Goal: Task Accomplishment & Management: Manage account settings

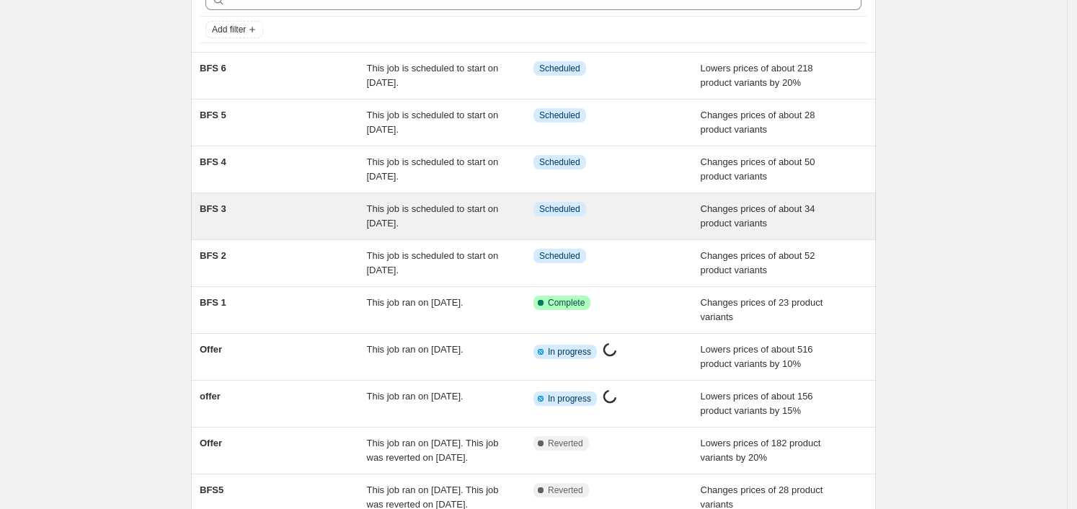
scroll to position [81, 0]
click at [383, 281] on div "BFS 2 This job is scheduled to start on 16 September 2025. Info Scheduled Chang…" at bounding box center [533, 262] width 685 height 46
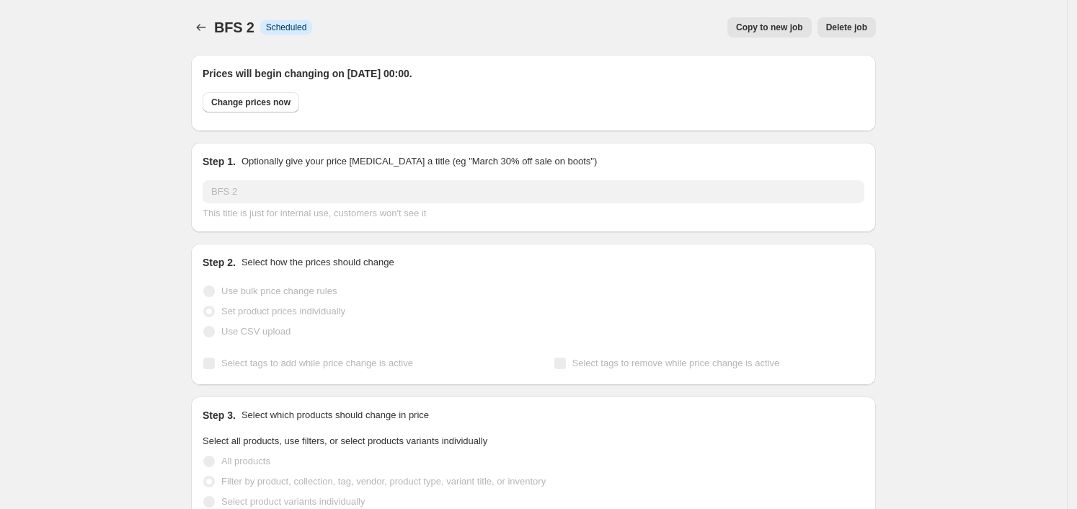
select select "product"
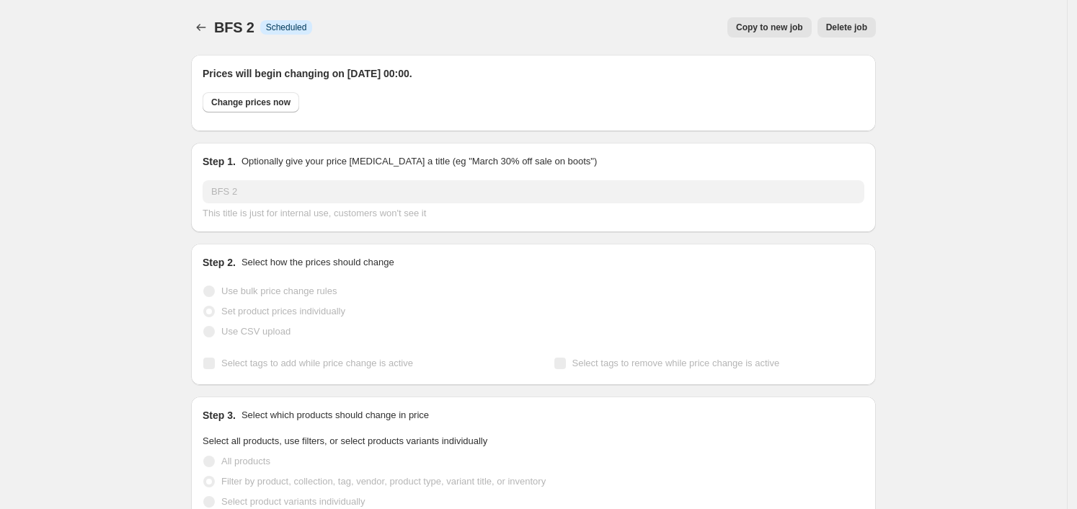
select select "product"
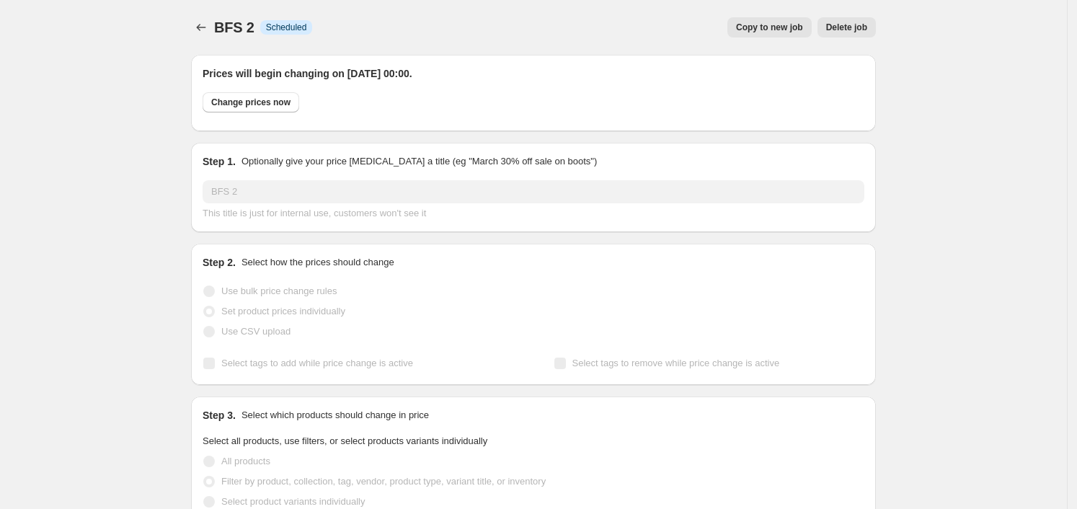
select select "product"
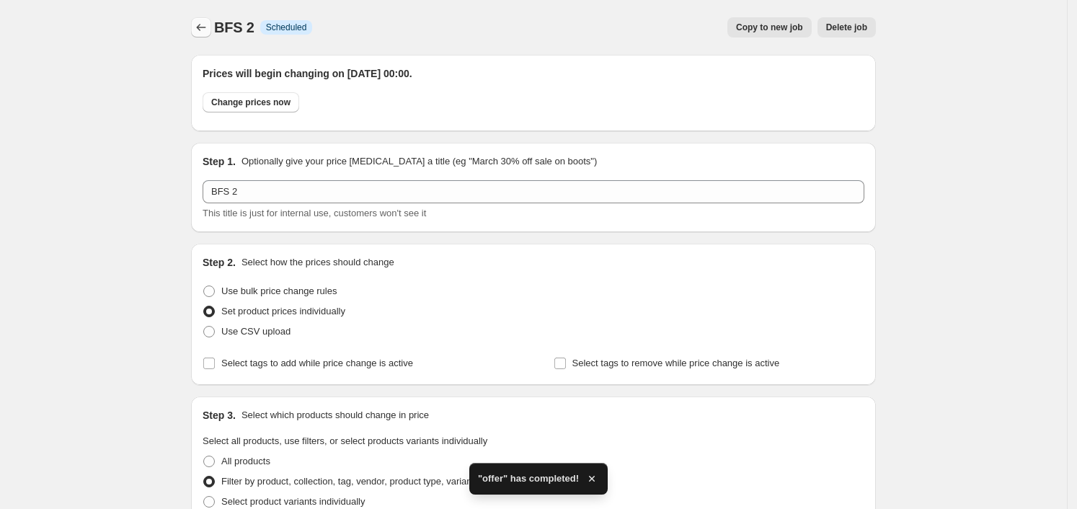
click at [203, 26] on icon "Price change jobs" at bounding box center [201, 27] width 14 height 14
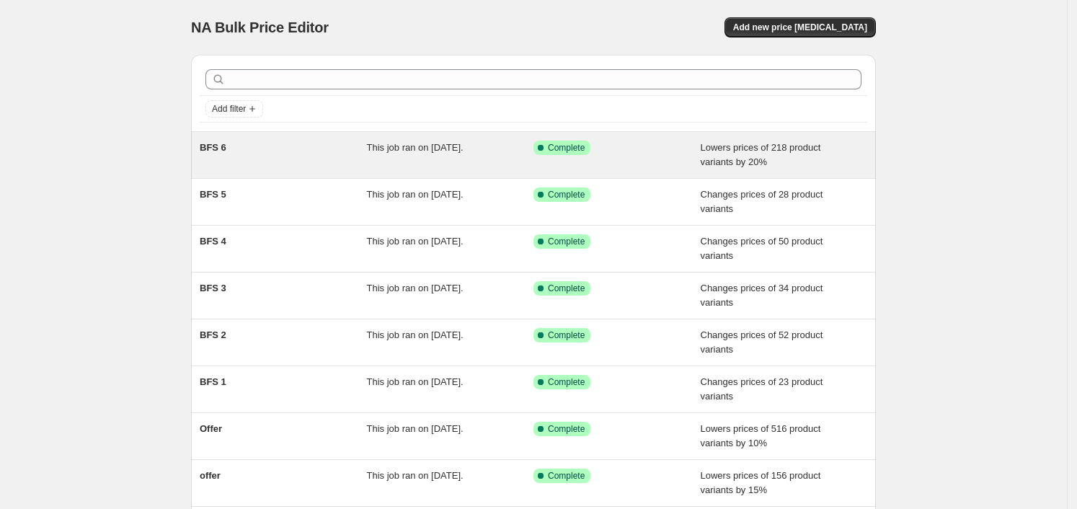
click at [530, 163] on div "This job ran on 16 September 2025." at bounding box center [450, 155] width 167 height 29
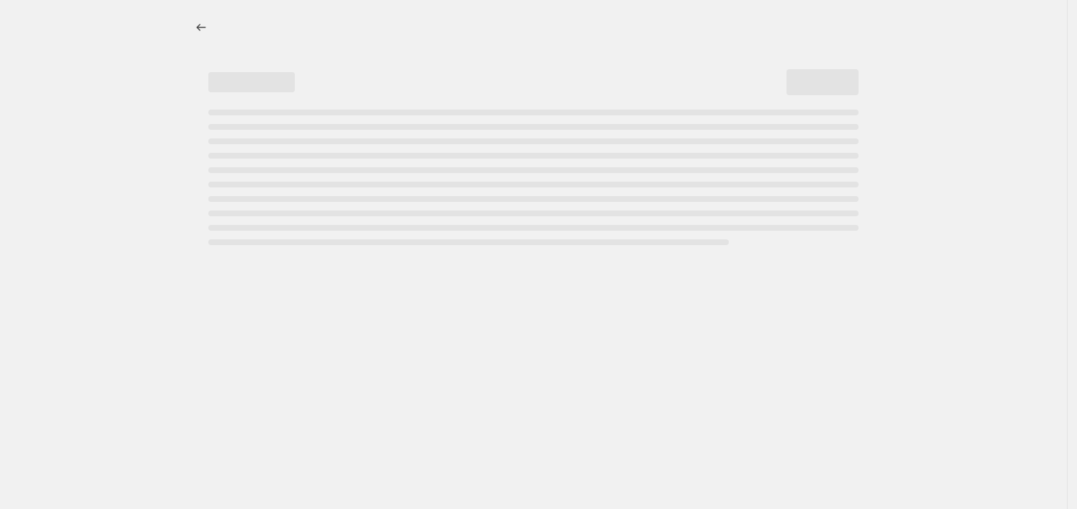
select select "percentage"
select select "collection"
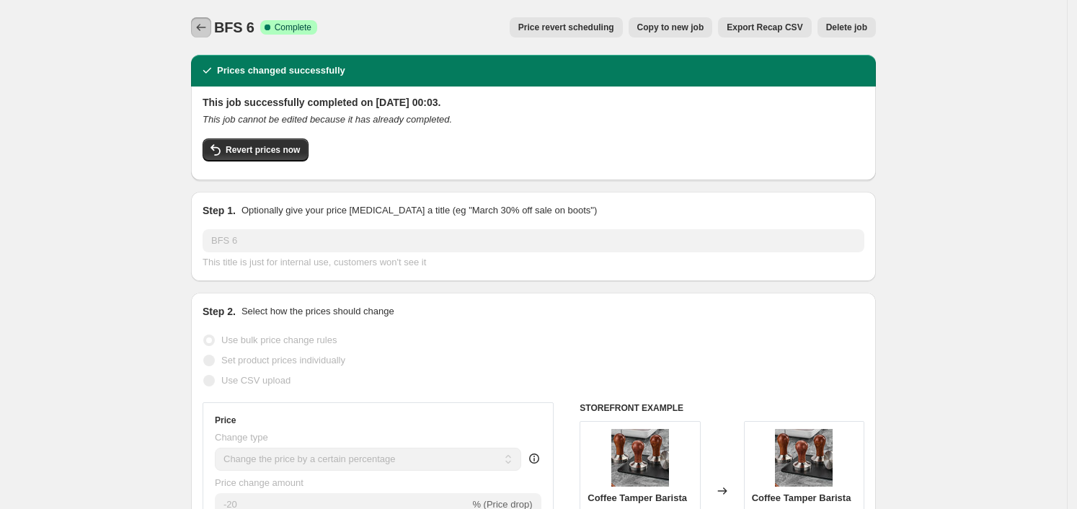
click at [208, 34] on icon "Price change jobs" at bounding box center [201, 27] width 14 height 14
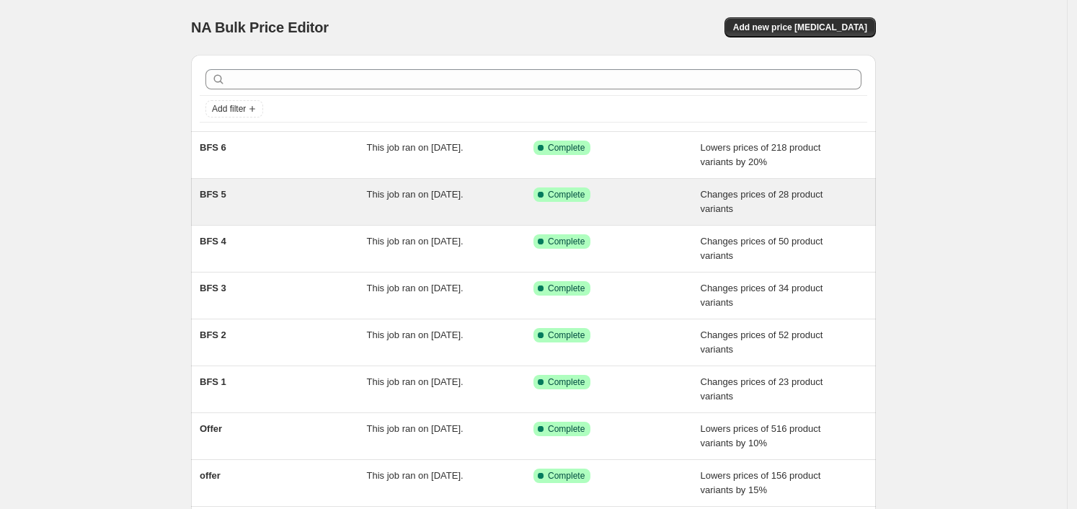
click at [254, 205] on div "BFS 5" at bounding box center [283, 201] width 167 height 29
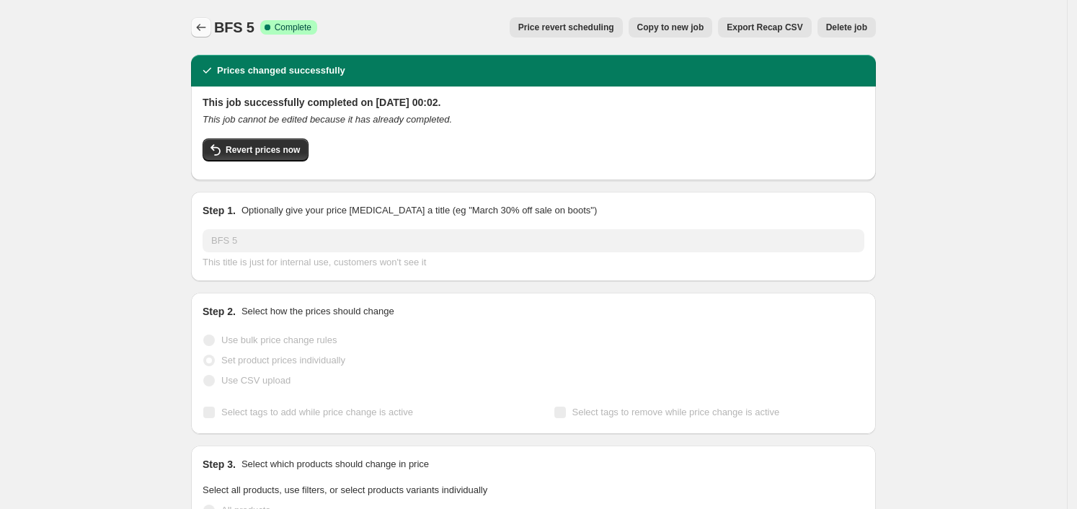
click at [195, 26] on button "Price change jobs" at bounding box center [201, 27] width 20 height 20
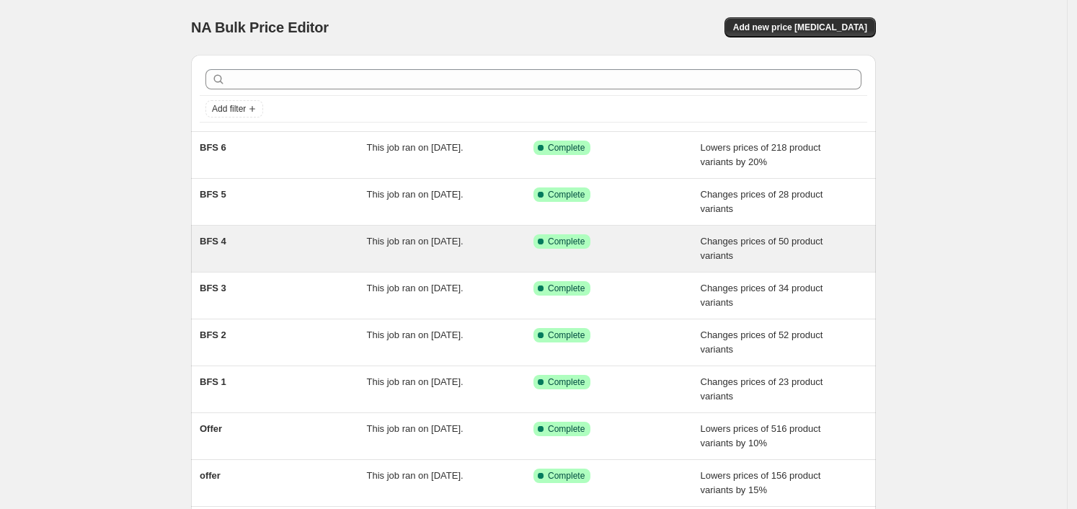
click at [262, 236] on div "BFS 4" at bounding box center [283, 248] width 167 height 29
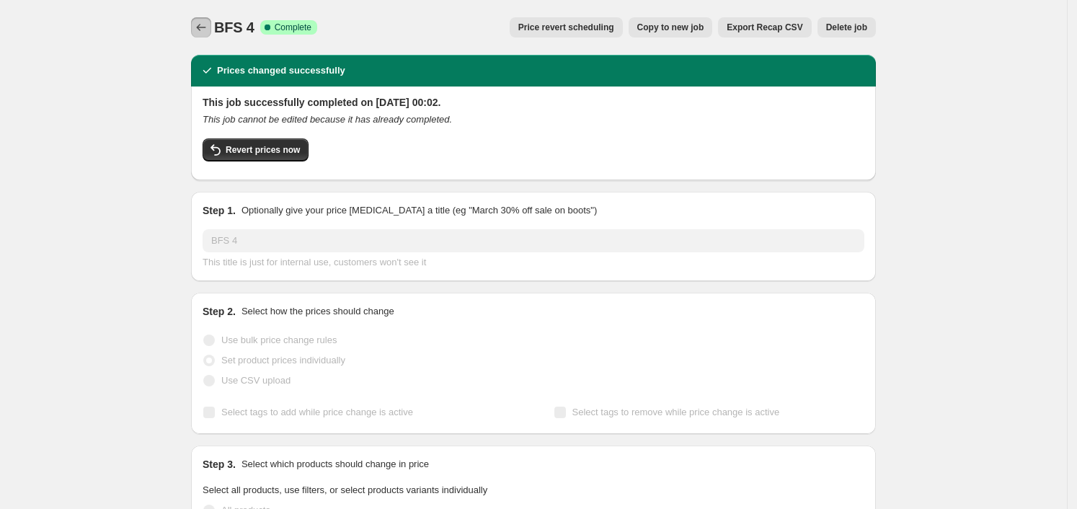
click at [208, 30] on icon "Price change jobs" at bounding box center [201, 27] width 14 height 14
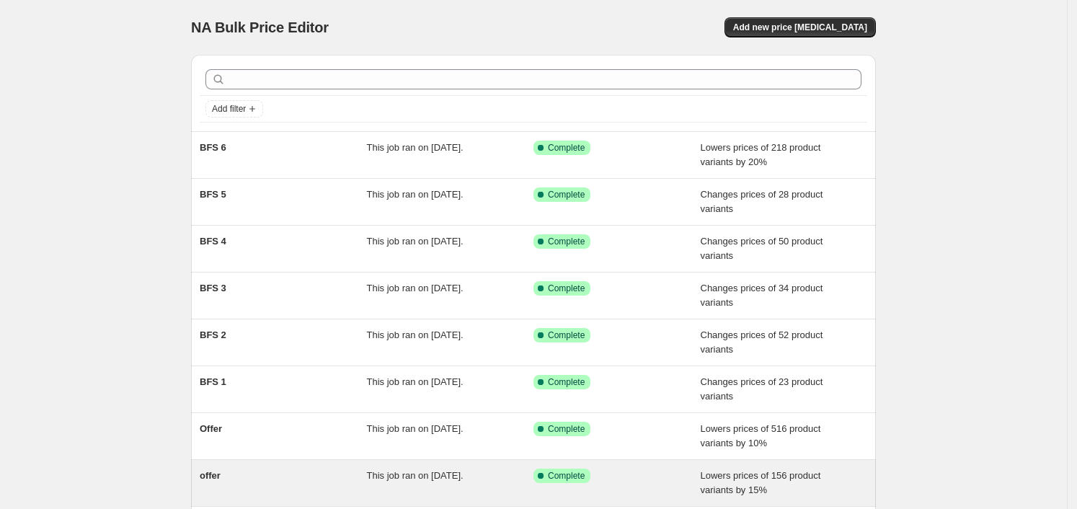
scroll to position [260, 0]
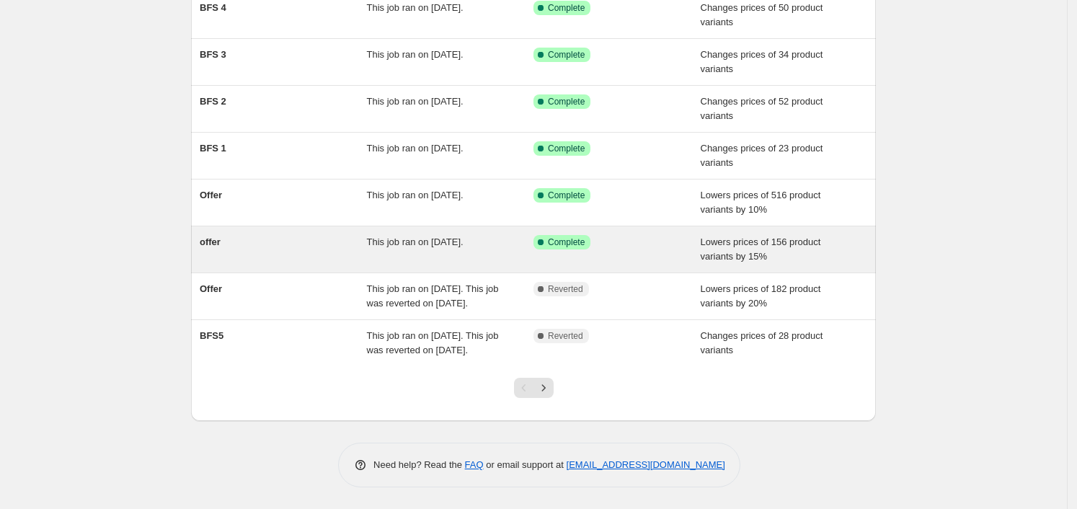
click at [274, 235] on div "offer" at bounding box center [283, 249] width 167 height 29
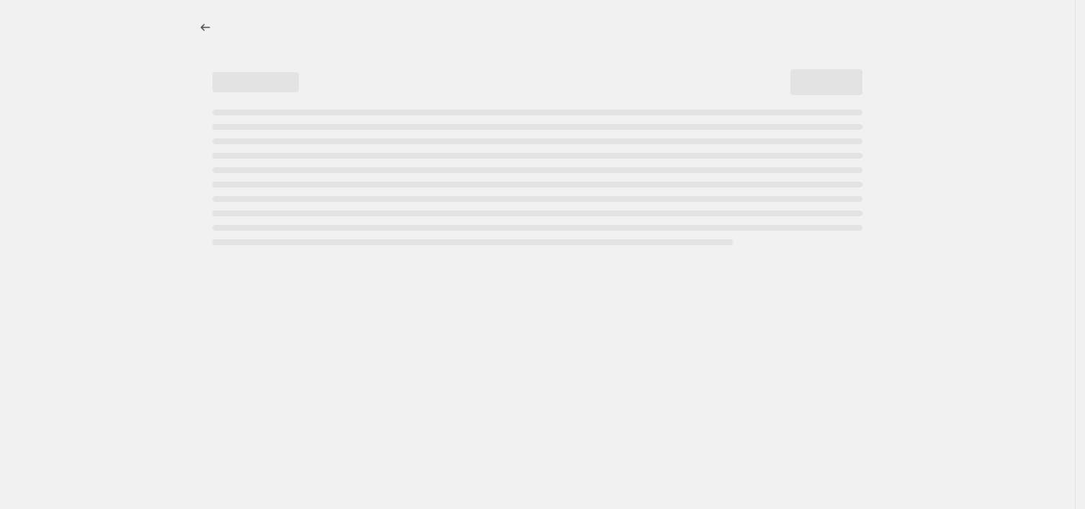
select select "percentage"
select select "collection"
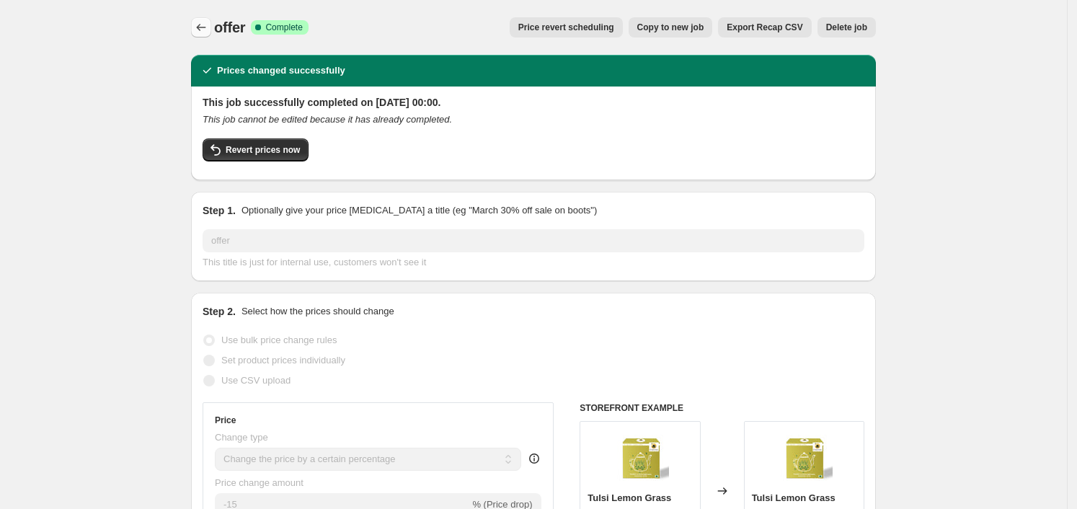
click at [202, 23] on icon "Price change jobs" at bounding box center [201, 27] width 14 height 14
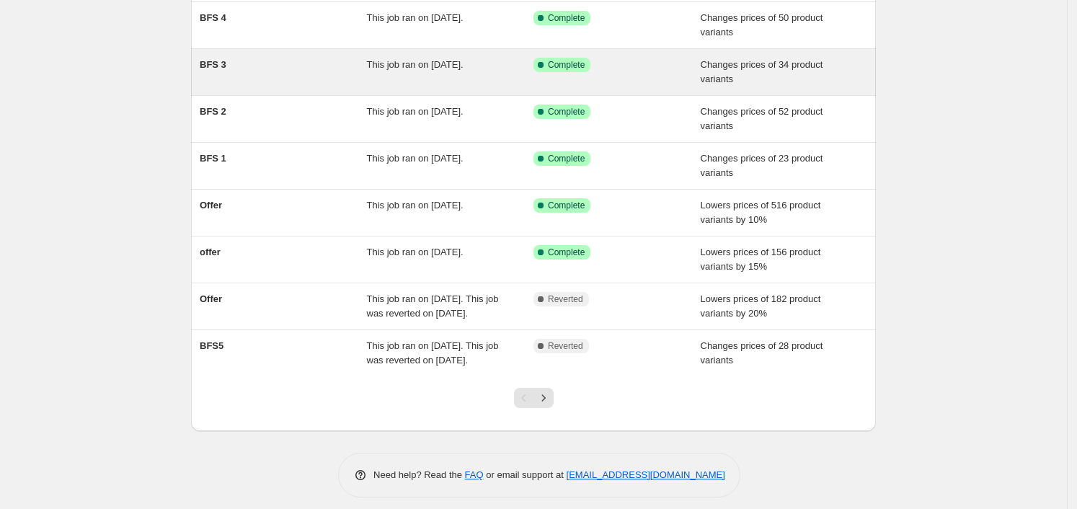
scroll to position [245, 0]
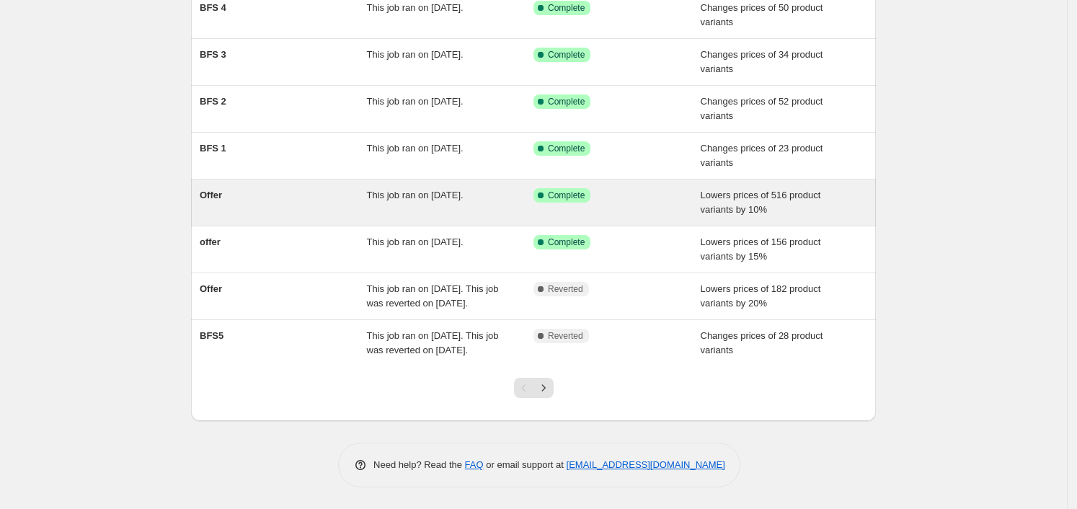
click at [301, 188] on div "Offer" at bounding box center [283, 202] width 167 height 29
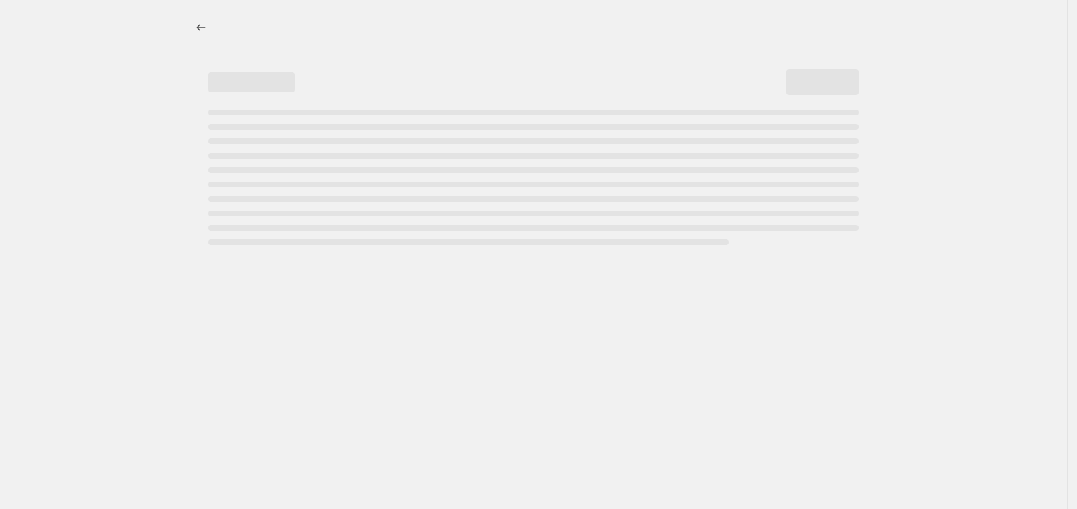
select select "percentage"
select select "collection"
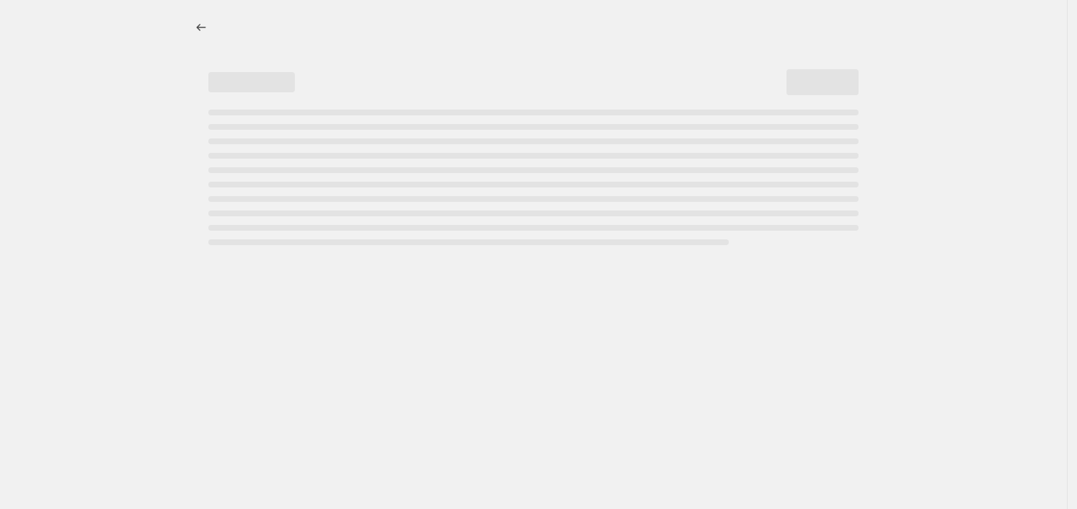
select select "collection"
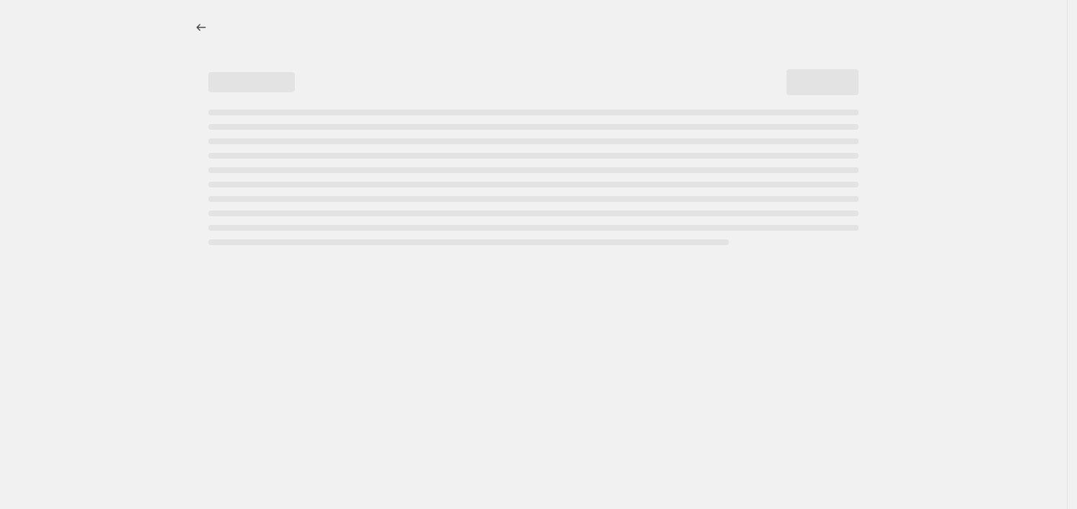
select select "collection"
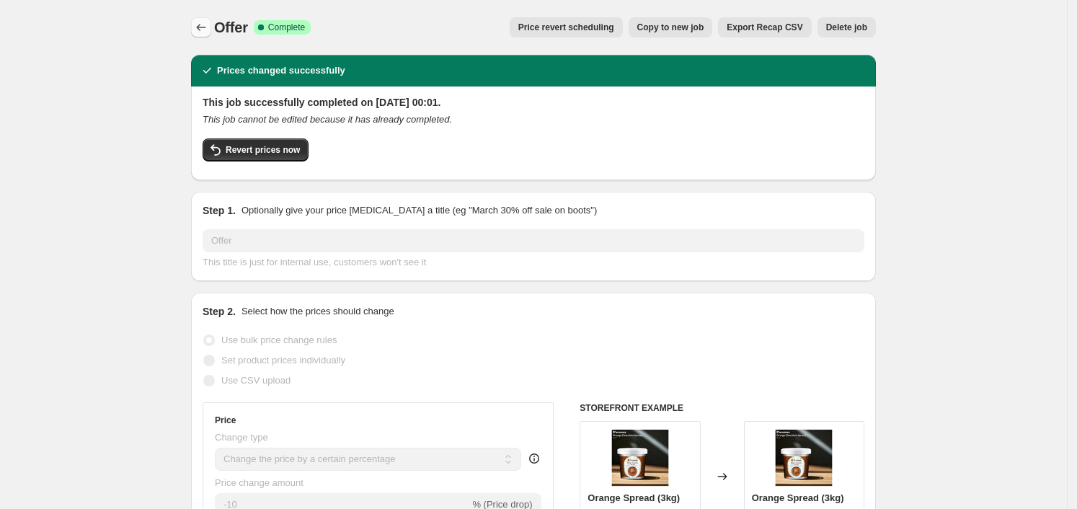
click at [200, 30] on icon "Price change jobs" at bounding box center [201, 27] width 14 height 14
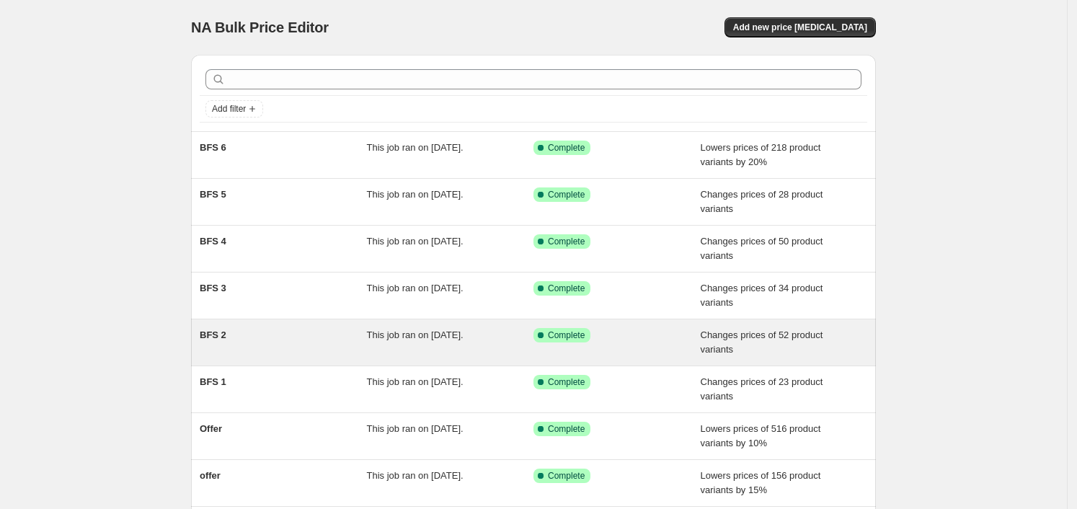
scroll to position [260, 0]
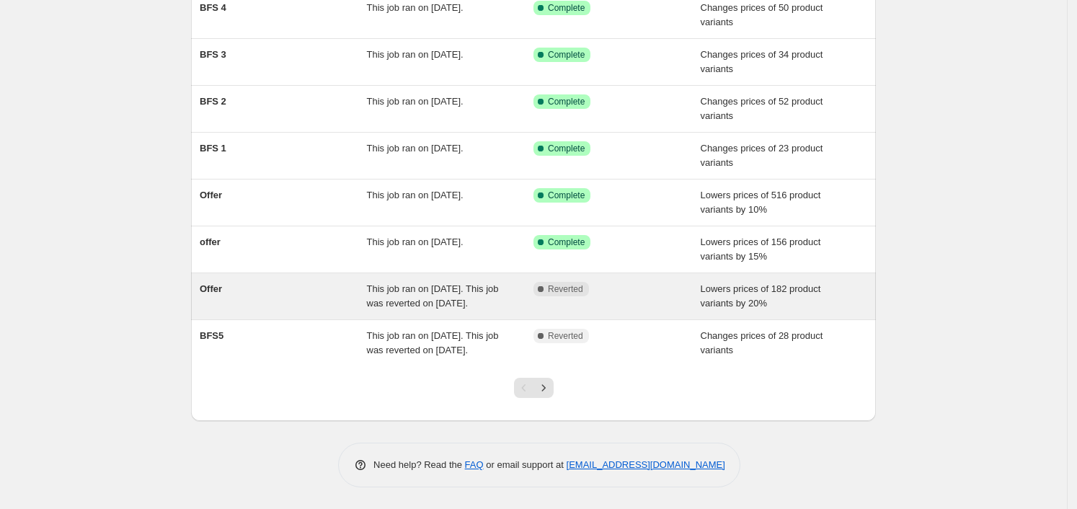
click at [279, 282] on div "Offer" at bounding box center [283, 296] width 167 height 29
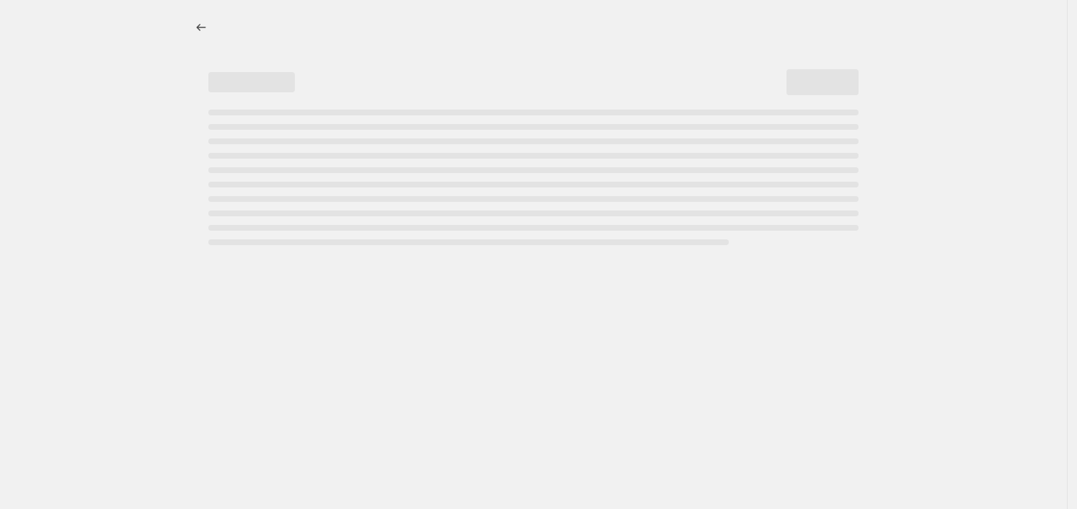
select select "percentage"
select select "collection"
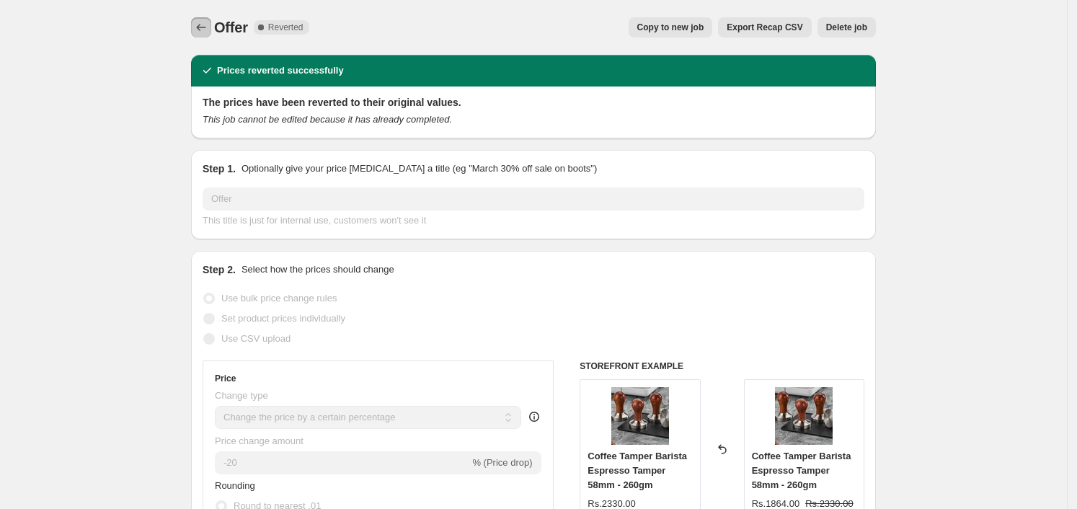
click at [208, 30] on icon "Price change jobs" at bounding box center [201, 27] width 14 height 14
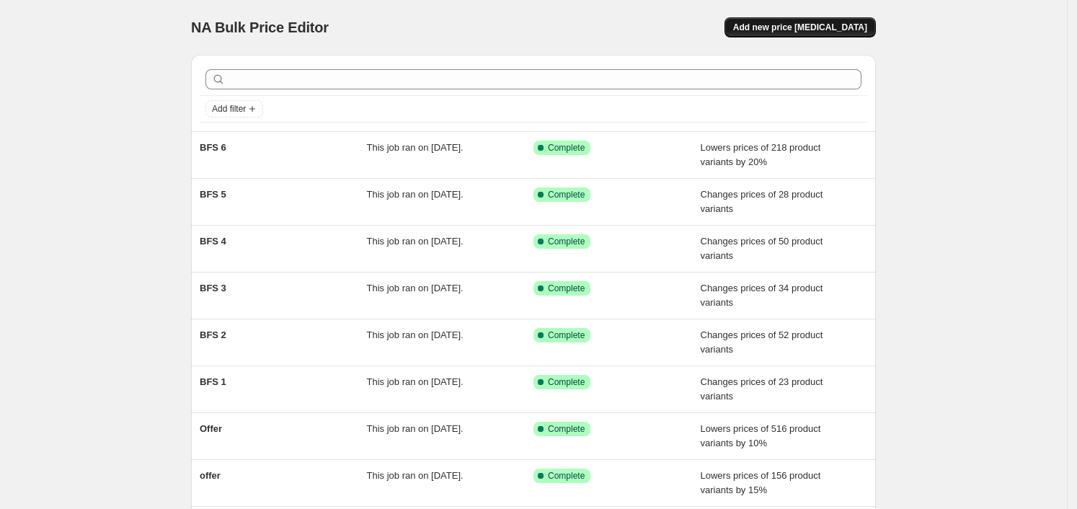
click at [832, 27] on span "Add new price change job" at bounding box center [800, 28] width 134 height 12
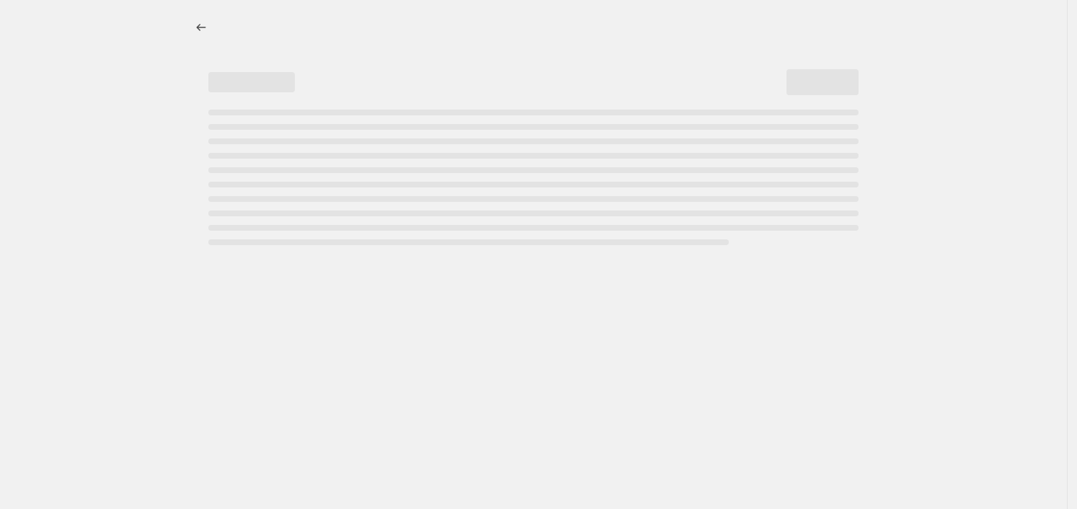
select select "percentage"
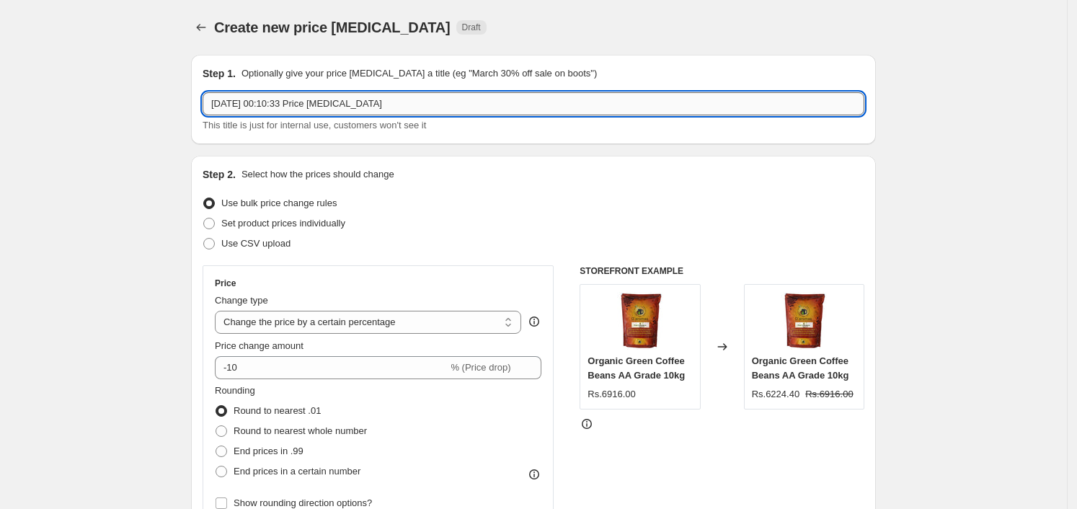
click at [430, 105] on input "16 Sept 2025, 00:10:33 Price change job" at bounding box center [534, 103] width 662 height 23
type input "P"
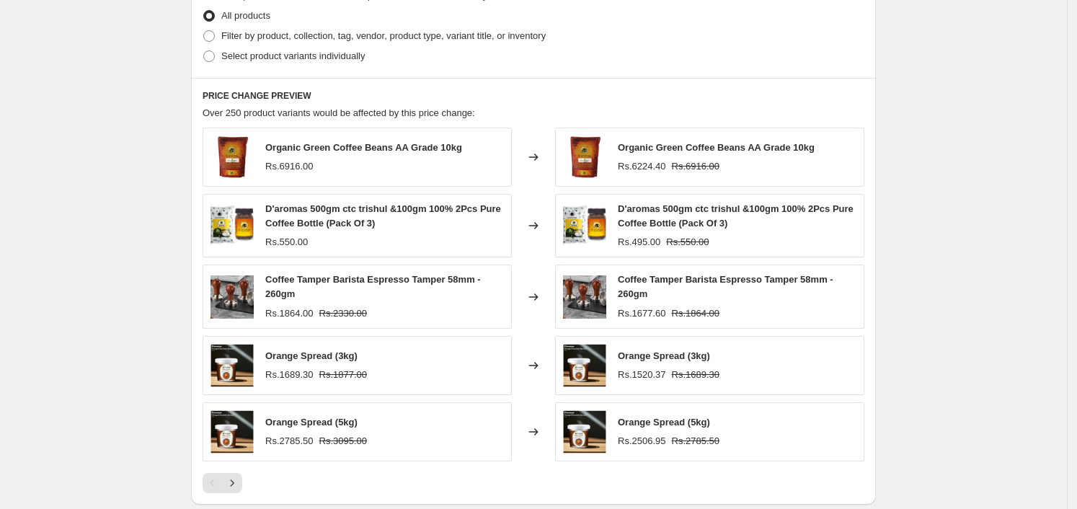
scroll to position [656, 0]
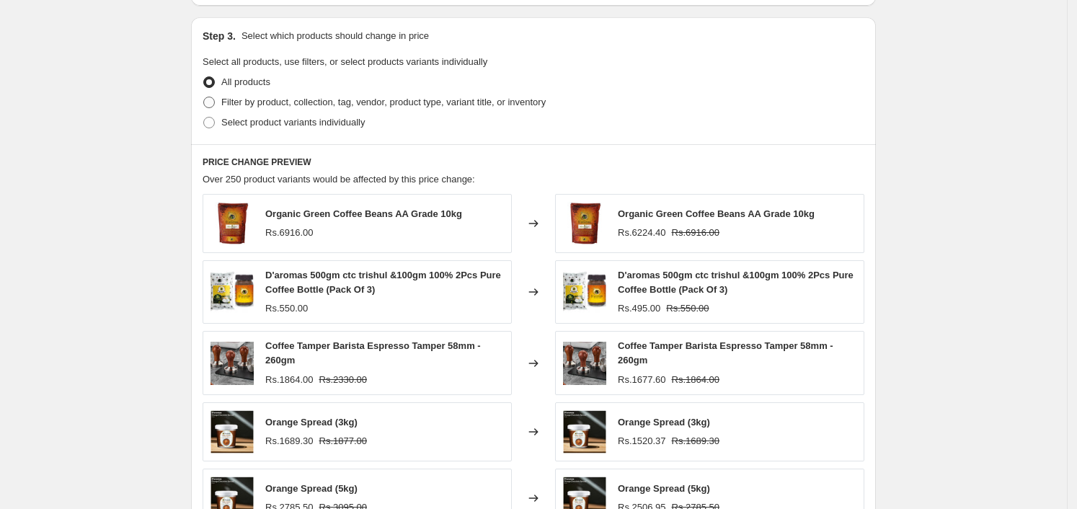
type input "offer"
click at [290, 102] on span "Filter by product, collection, tag, vendor, product type, variant title, or inv…" at bounding box center [383, 102] width 324 height 11
click at [204, 97] on input "Filter by product, collection, tag, vendor, product type, variant title, or inv…" at bounding box center [203, 97] width 1 height 1
radio input "true"
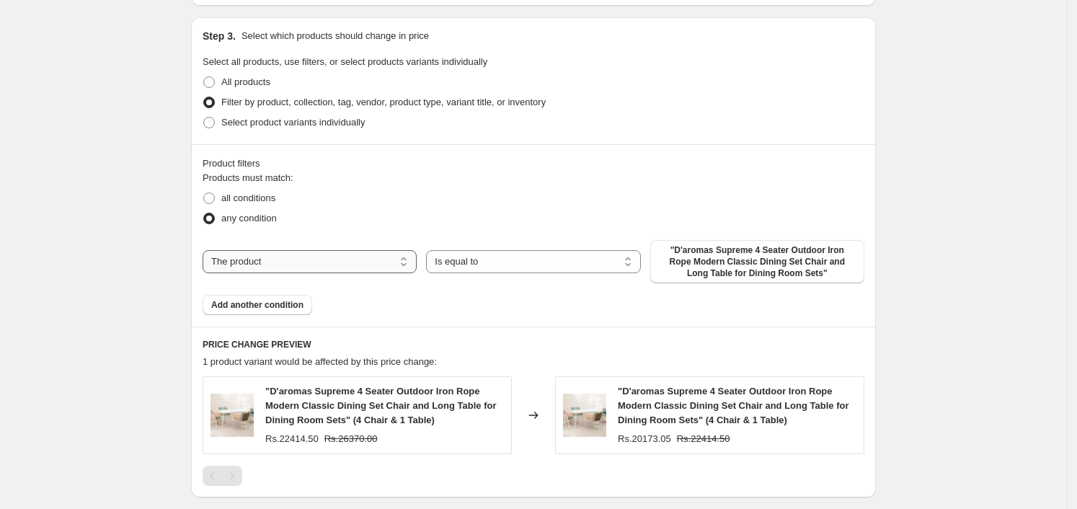
click at [322, 257] on select "The product The product's collection The product's tag The product's vendor The…" at bounding box center [310, 261] width 214 height 23
select select "collection"
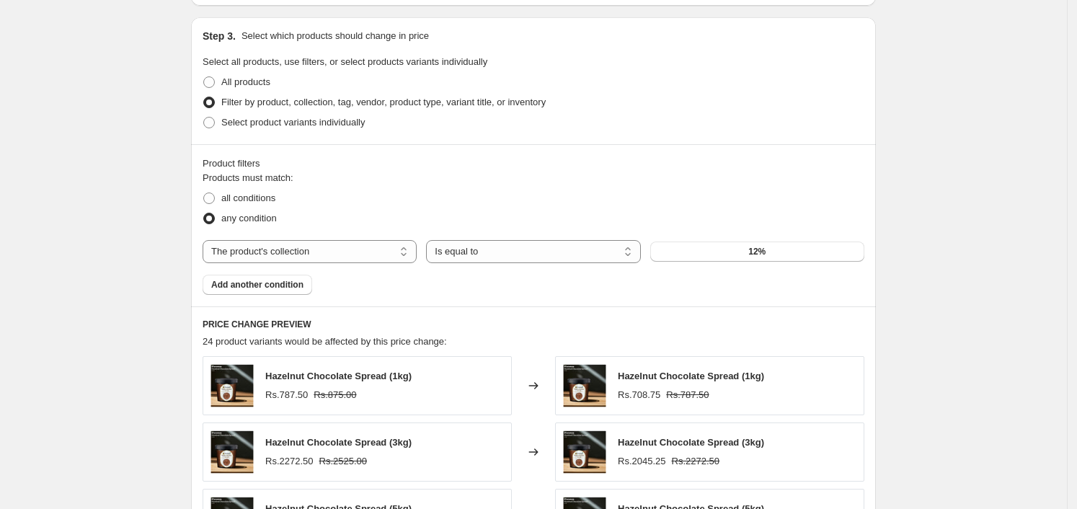
click at [760, 249] on span "12%" at bounding box center [756, 252] width 17 height 12
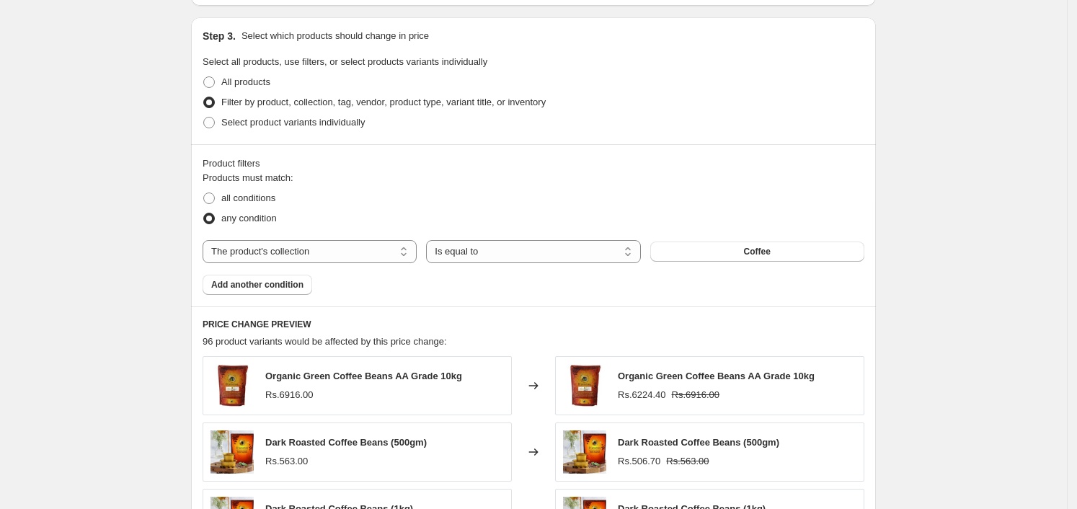
click at [300, 285] on span "Add another condition" at bounding box center [257, 285] width 92 height 12
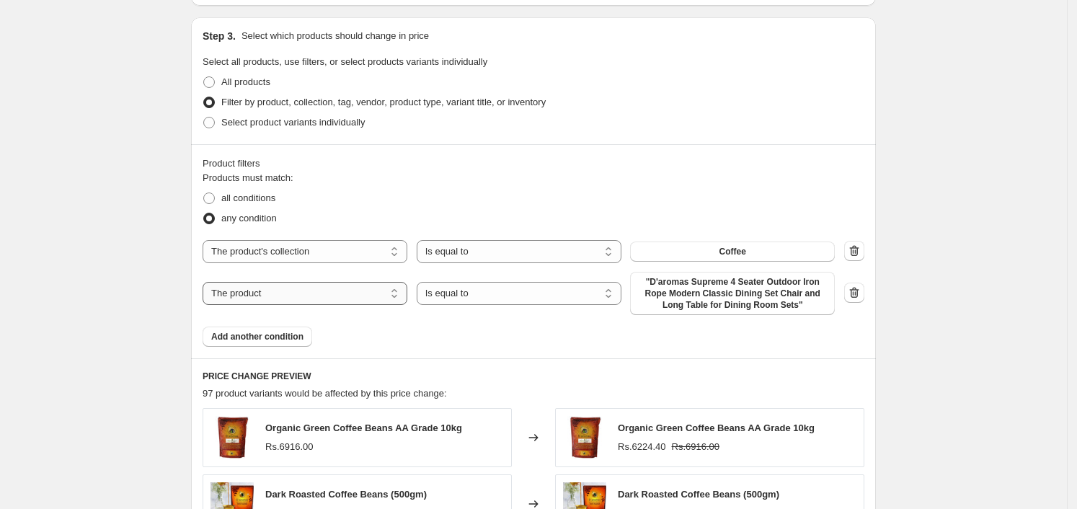
click at [326, 282] on select "The product The product's collection The product's tag The product's vendor The…" at bounding box center [305, 293] width 205 height 23
select select "collection"
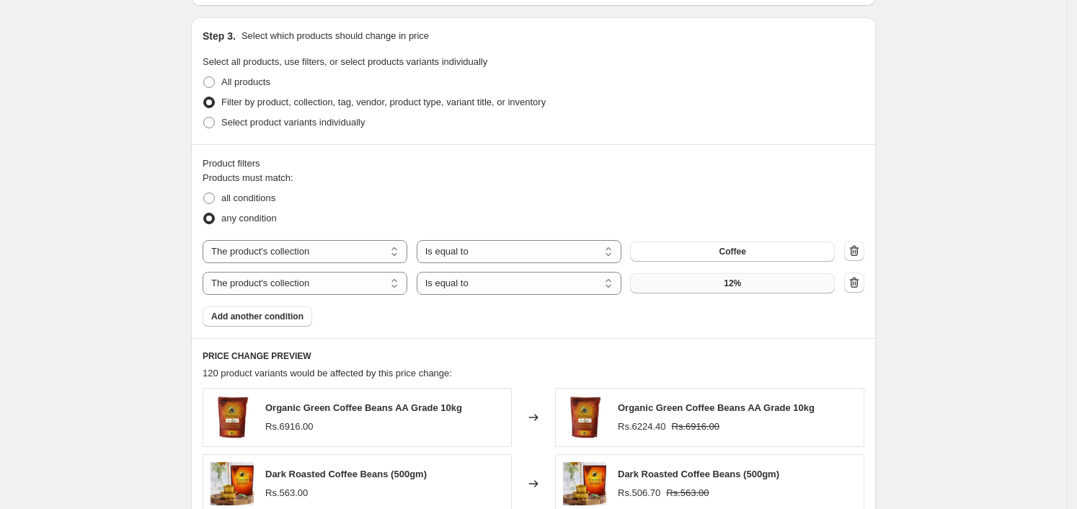
click at [742, 277] on button "12%" at bounding box center [732, 283] width 205 height 20
click at [752, 253] on button "Coffee" at bounding box center [732, 251] width 205 height 20
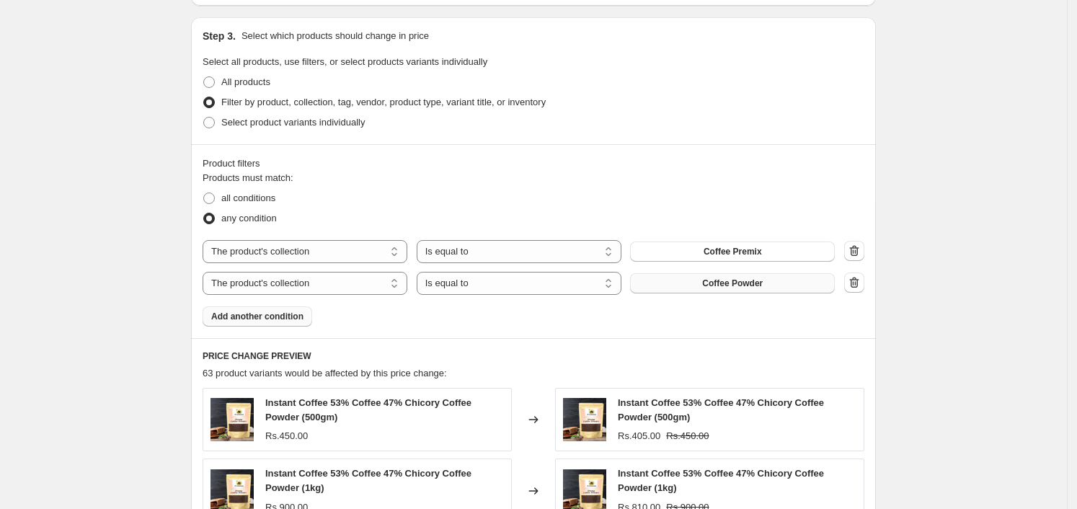
click at [275, 314] on span "Add another condition" at bounding box center [257, 317] width 92 height 12
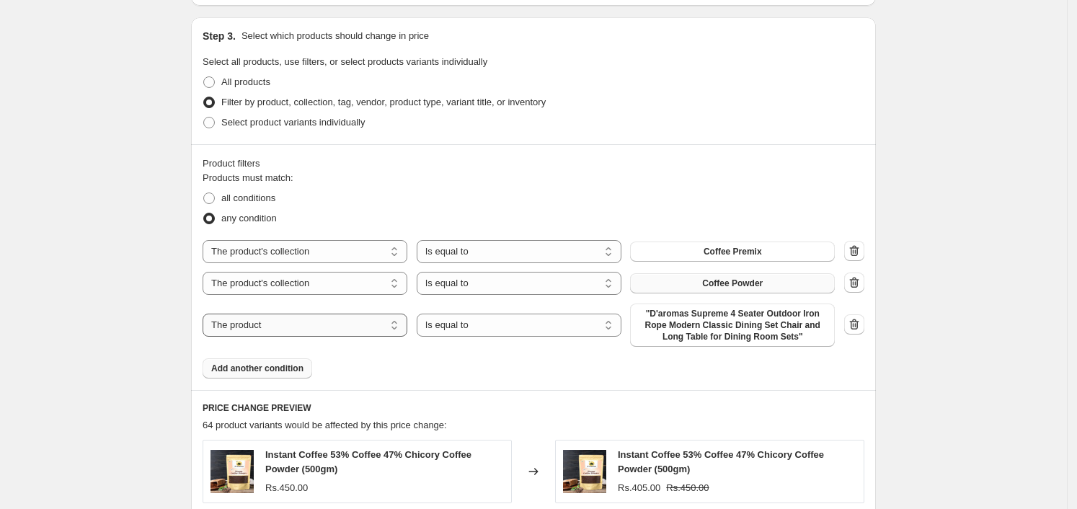
click at [288, 323] on select "The product The product's collection The product's tag The product's vendor The…" at bounding box center [305, 325] width 205 height 23
select select "collection"
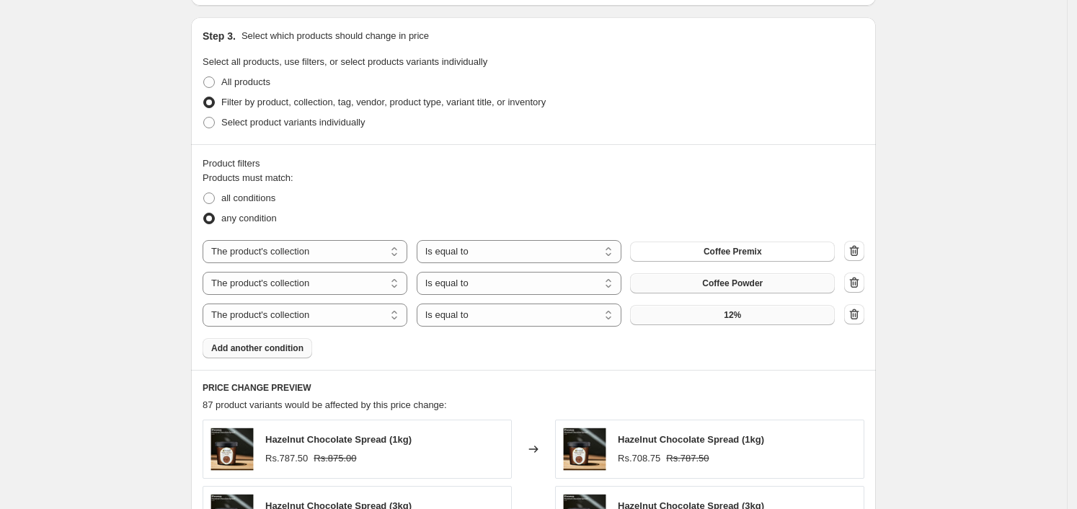
click at [711, 312] on button "12%" at bounding box center [732, 315] width 205 height 20
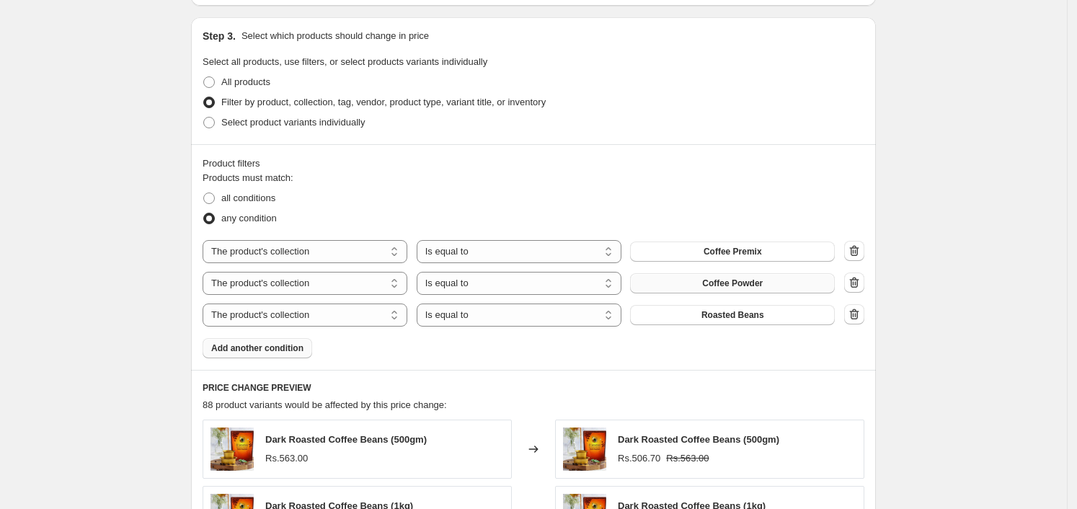
click at [263, 347] on span "Add another condition" at bounding box center [257, 348] width 92 height 12
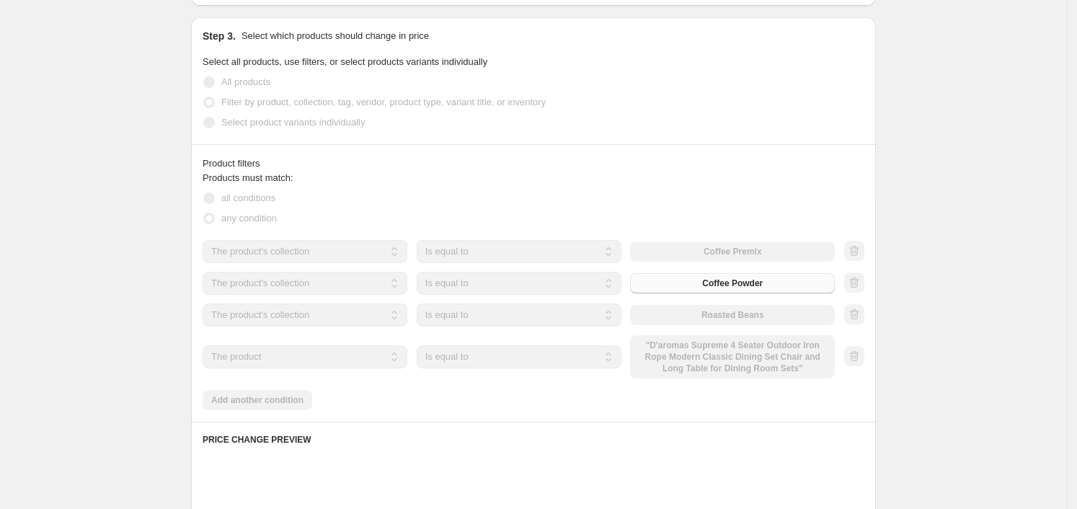
scroll to position [790, 0]
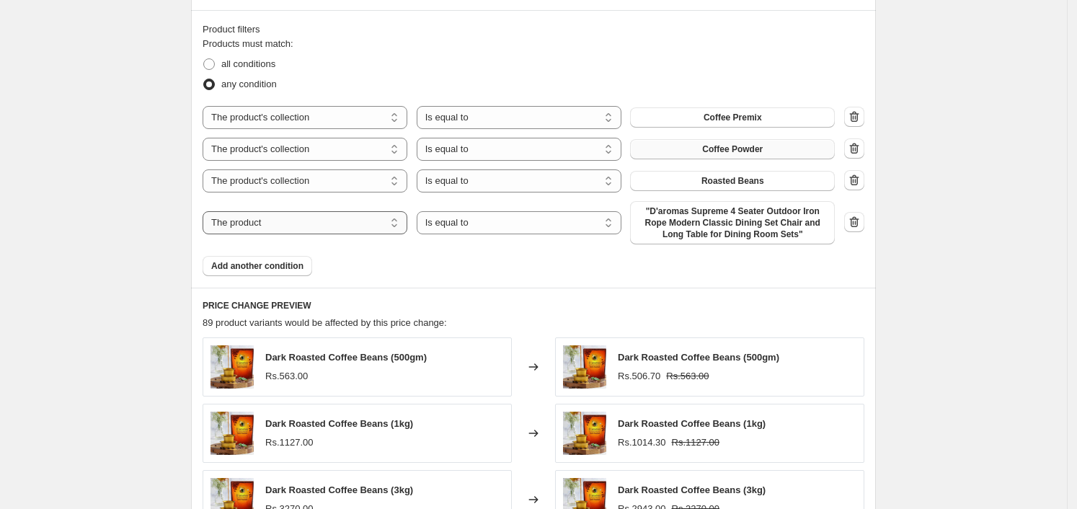
click at [239, 225] on select "The product The product's collection The product's tag The product's vendor The…" at bounding box center [305, 222] width 205 height 23
select select "collection"
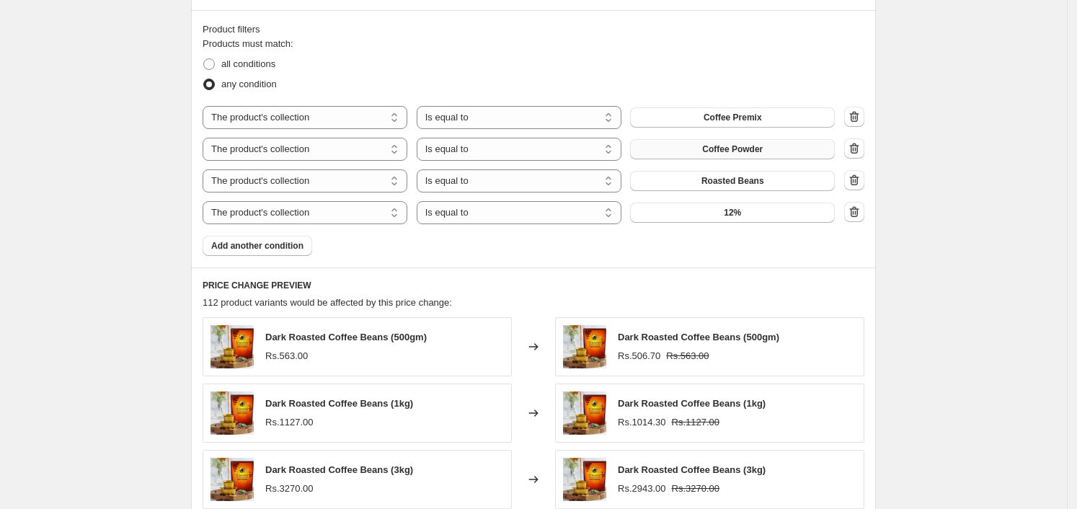
click at [716, 224] on div "Products must match: all conditions any condition The product The product's col…" at bounding box center [534, 146] width 662 height 219
click at [716, 219] on button "12%" at bounding box center [732, 213] width 205 height 20
click at [231, 237] on button "Add another condition" at bounding box center [258, 246] width 110 height 20
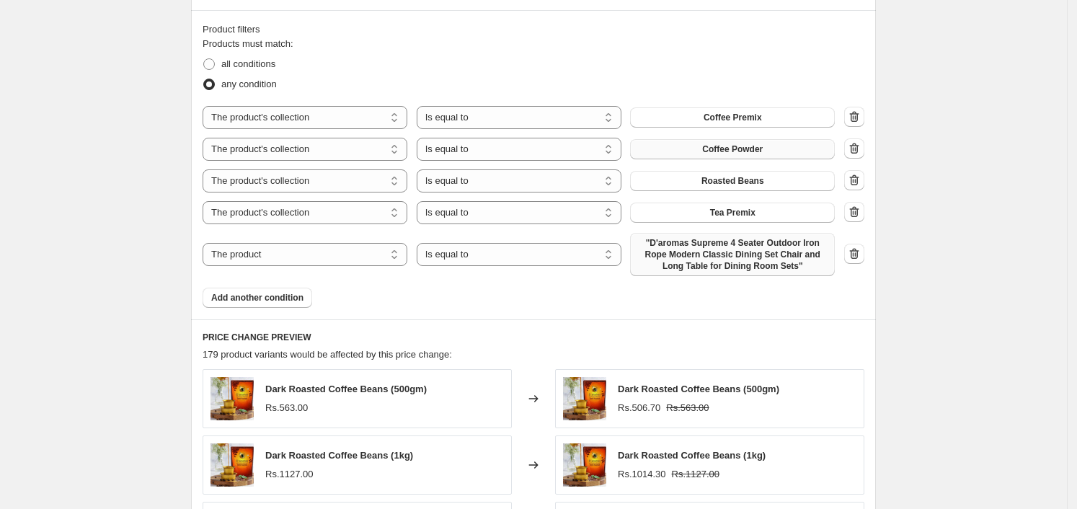
click at [727, 266] on span ""D'aromas Supreme 4 Seater Outdoor Iron Rope Modern Classic Dining Set Chair an…" at bounding box center [732, 254] width 187 height 35
click at [273, 249] on select "The product The product's collection The product's tag The product's vendor The…" at bounding box center [305, 254] width 205 height 23
select select "collection"
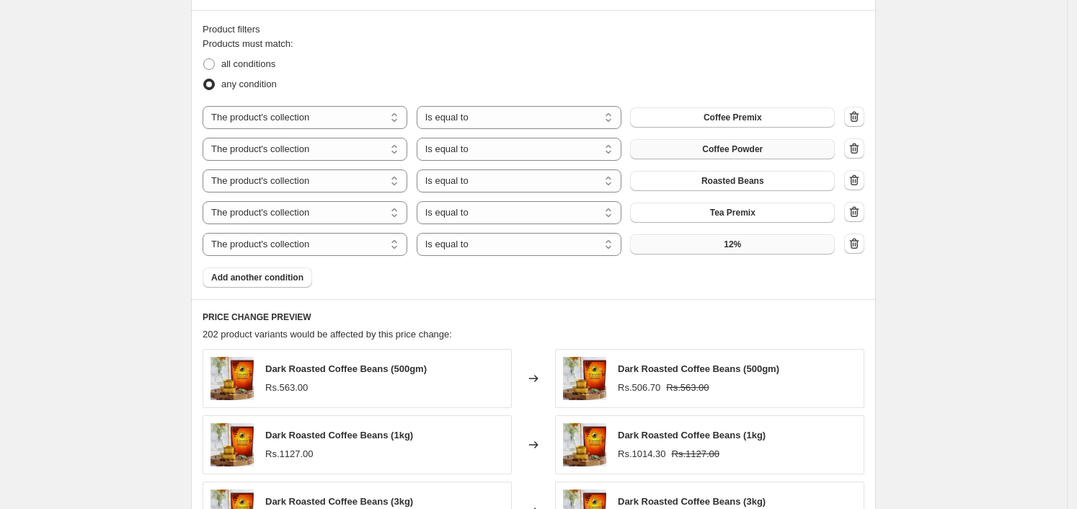
click at [722, 251] on button "12%" at bounding box center [732, 244] width 205 height 20
click at [259, 270] on button "Add another condition" at bounding box center [258, 277] width 110 height 20
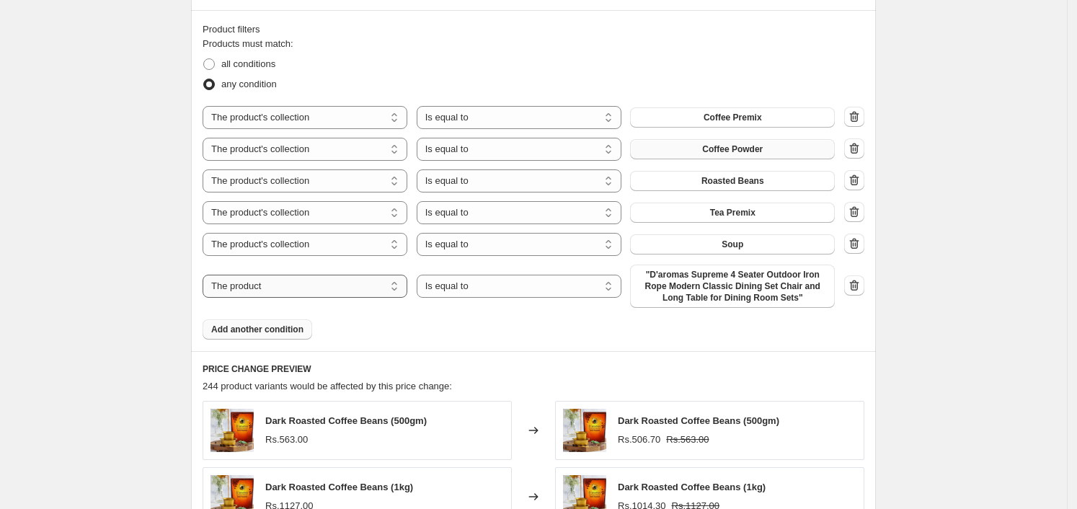
click at [303, 279] on select "The product The product's collection The product's tag The product's vendor The…" at bounding box center [305, 286] width 205 height 23
select select "collection"
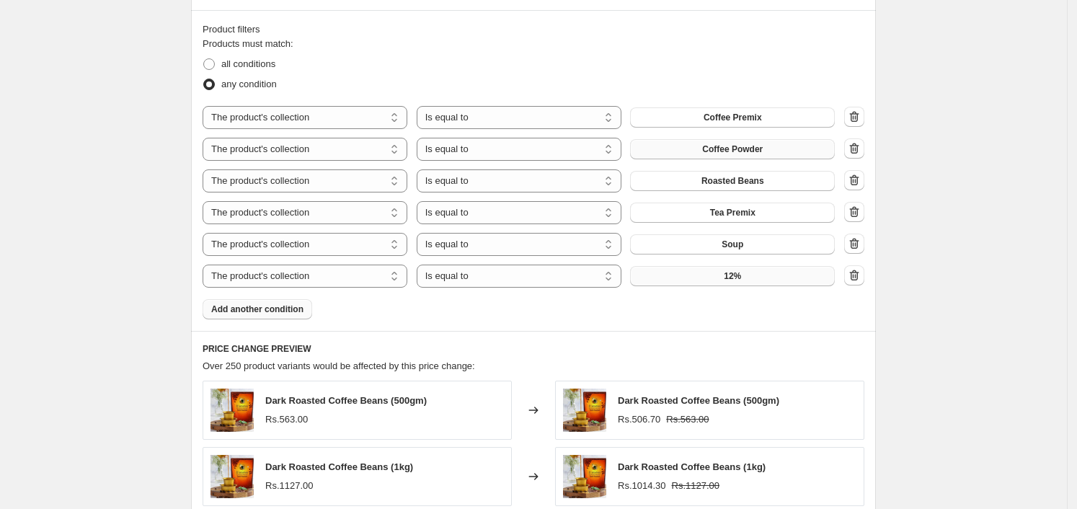
click at [707, 282] on button "12%" at bounding box center [732, 276] width 205 height 20
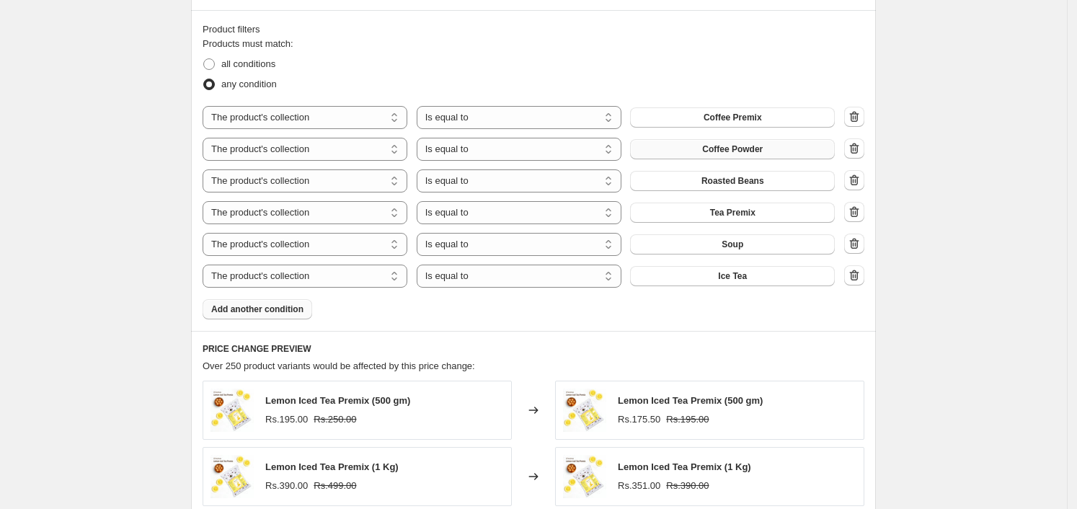
click at [250, 311] on span "Add another condition" at bounding box center [257, 309] width 92 height 12
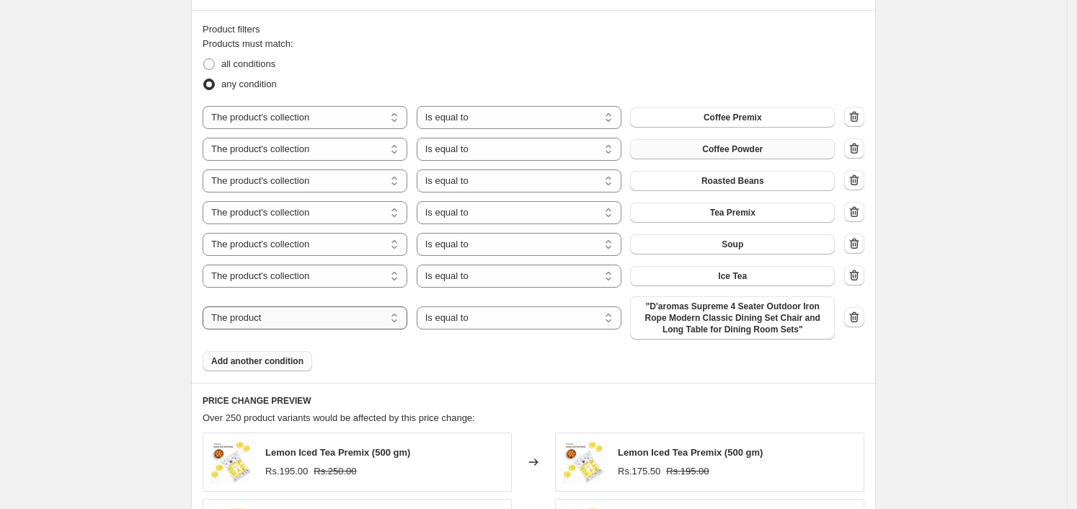
click at [294, 318] on select "The product The product's collection The product's tag The product's vendor The…" at bounding box center [305, 317] width 205 height 23
select select "collection"
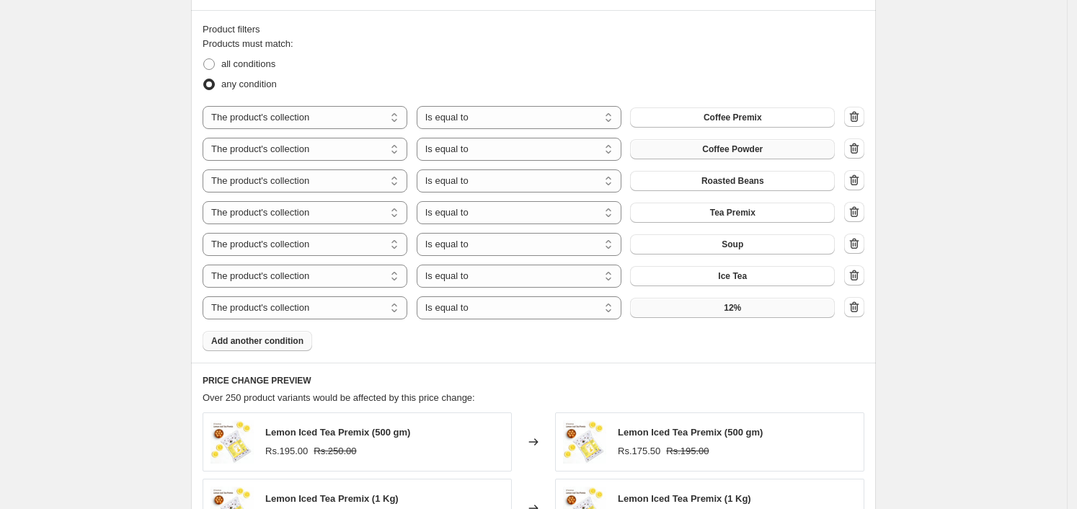
click at [741, 303] on span "12%" at bounding box center [732, 308] width 17 height 12
click at [259, 332] on button "Add another condition" at bounding box center [258, 341] width 110 height 20
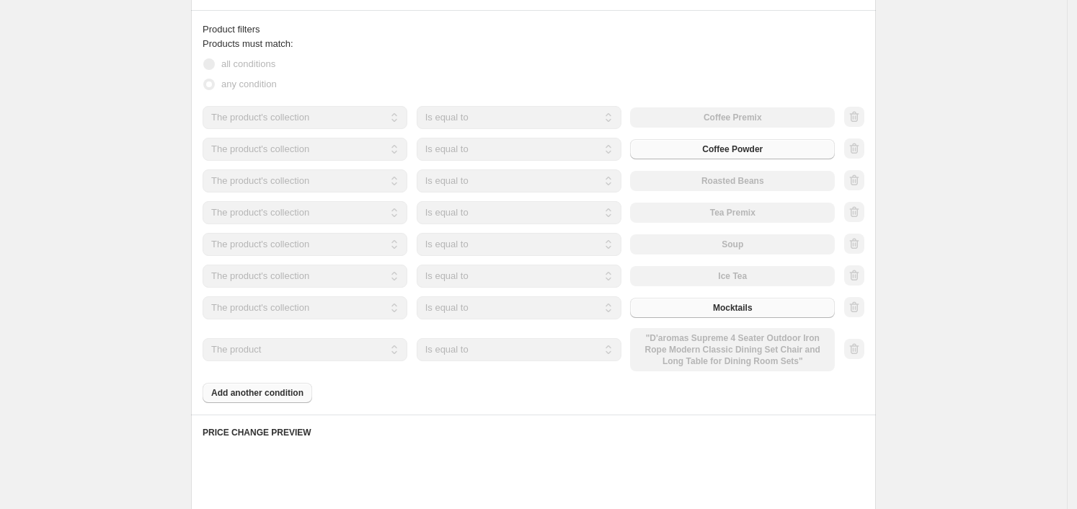
click at [259, 332] on div "The product The product's collection The product's tag The product's vendor The…" at bounding box center [519, 349] width 632 height 43
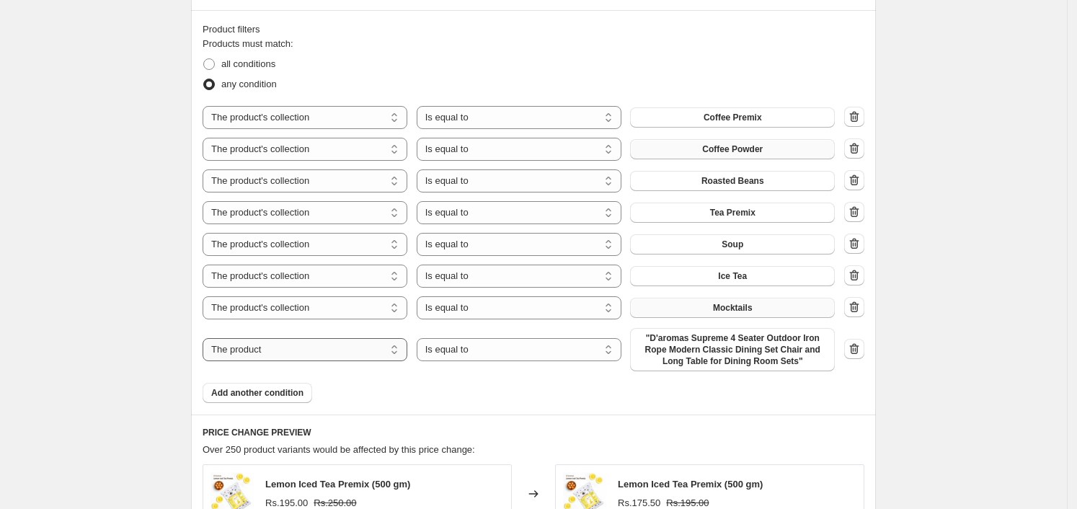
click at [292, 342] on select "The product The product's collection The product's tag The product's vendor The…" at bounding box center [305, 349] width 205 height 23
select select "collection"
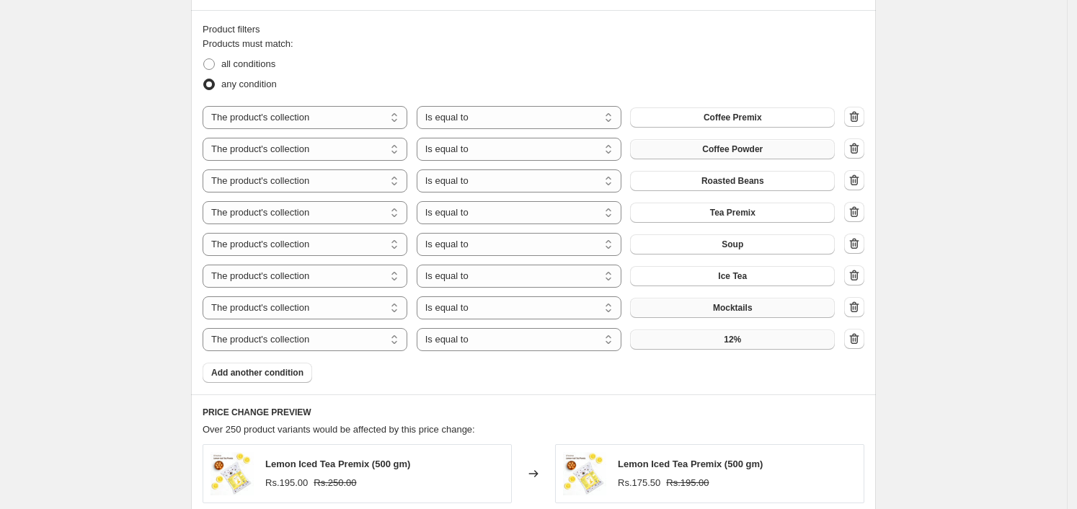
click at [703, 333] on button "12%" at bounding box center [732, 339] width 205 height 20
click at [276, 373] on span "Add another condition" at bounding box center [257, 373] width 92 height 12
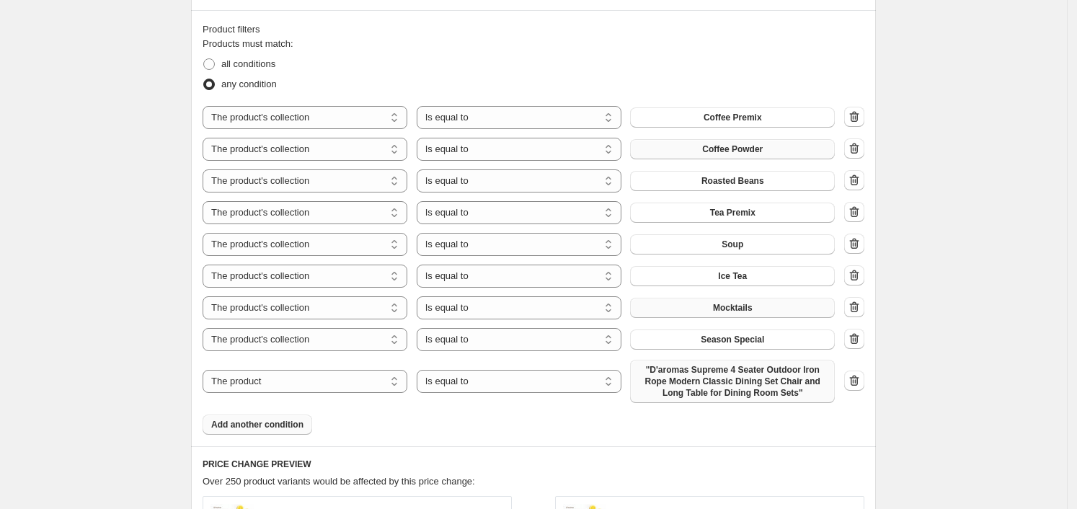
click at [698, 383] on span ""D'aromas Supreme 4 Seater Outdoor Iron Rope Modern Classic Dining Set Chair an…" at bounding box center [732, 381] width 187 height 35
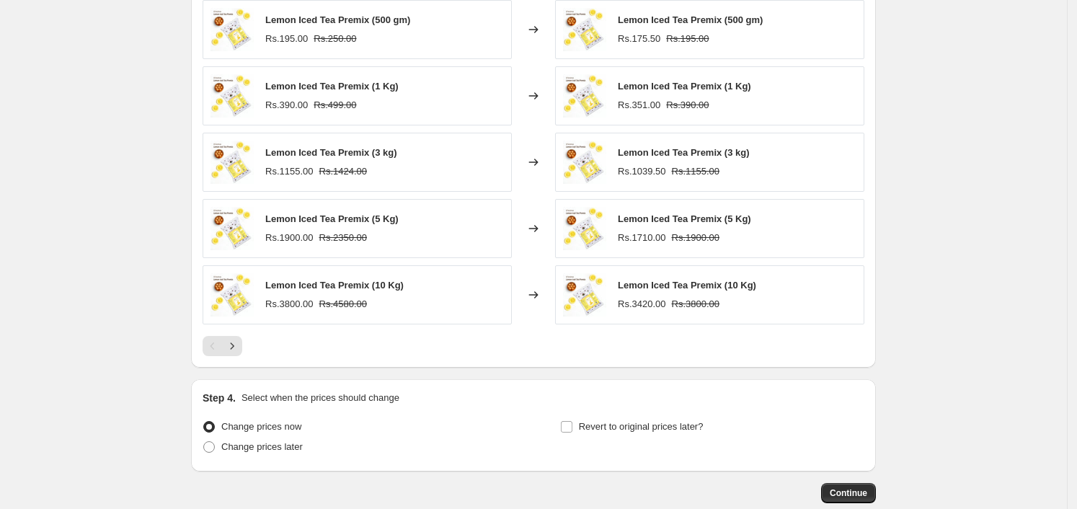
scroll to position [1346, 0]
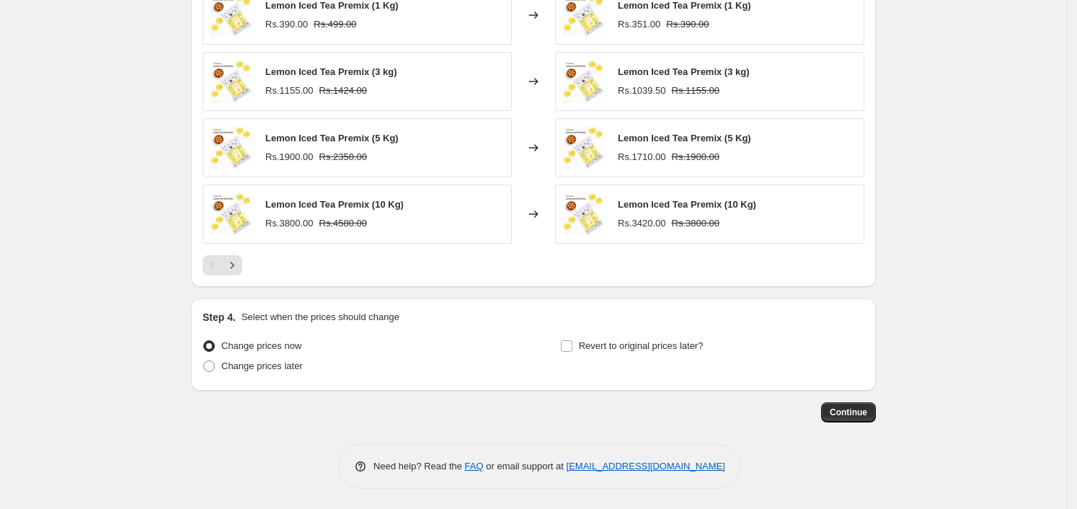
click at [869, 421] on div "Continue" at bounding box center [533, 412] width 685 height 20
click at [858, 412] on span "Continue" at bounding box center [848, 412] width 37 height 12
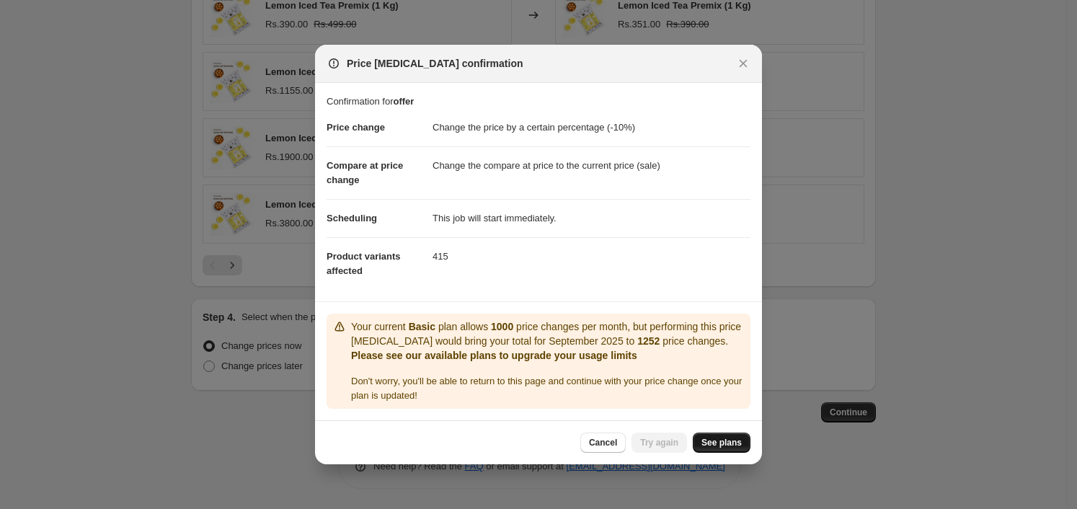
click at [708, 443] on span "See plans" at bounding box center [721, 443] width 40 height 12
click at [721, 440] on span "See plans" at bounding box center [721, 443] width 40 height 12
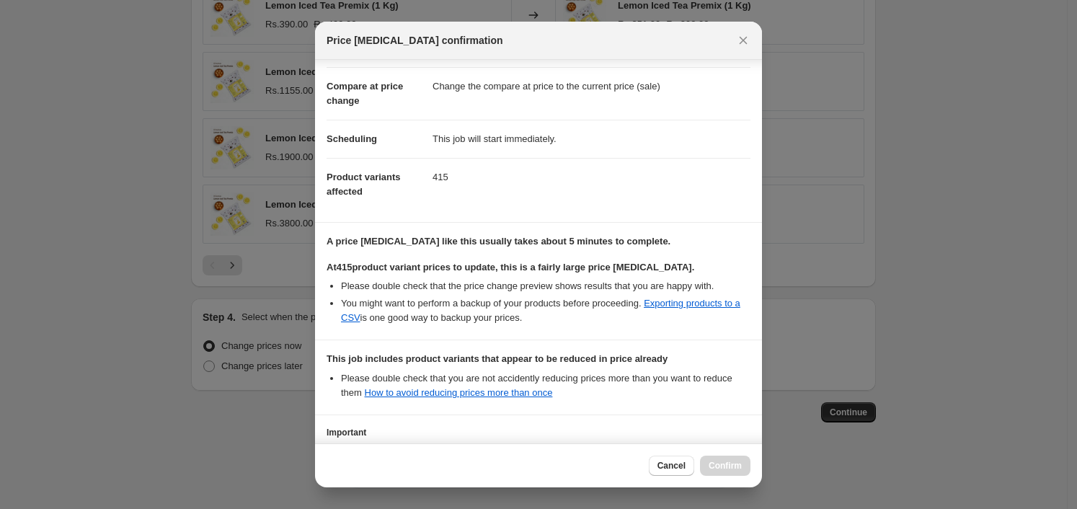
scroll to position [0, 0]
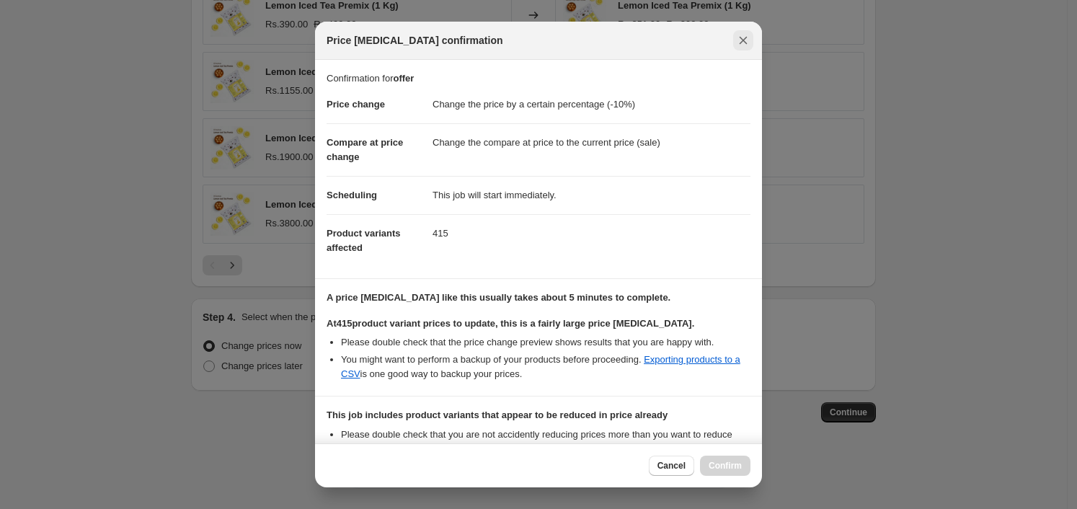
click at [749, 45] on icon "Close" at bounding box center [743, 40] width 14 height 14
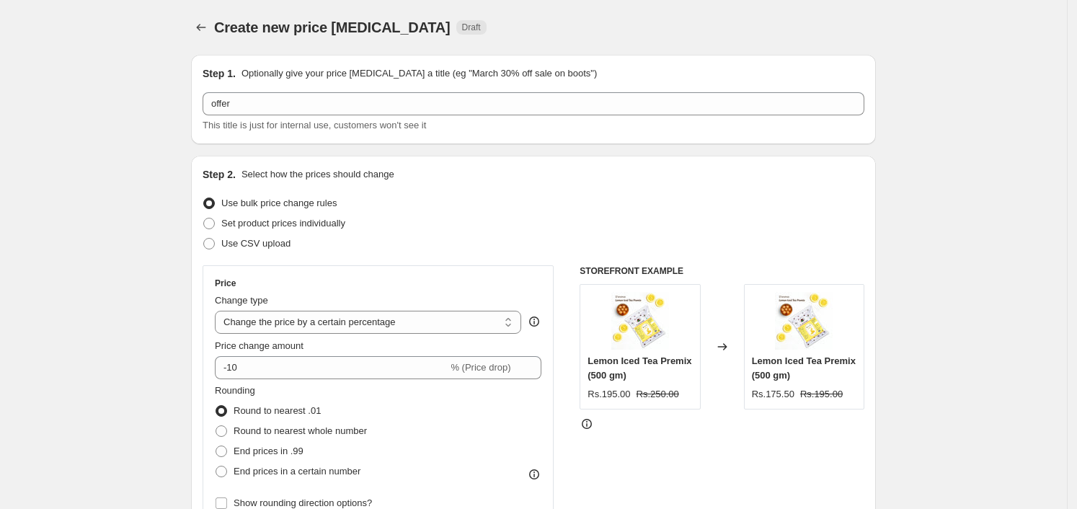
scroll to position [1346, 0]
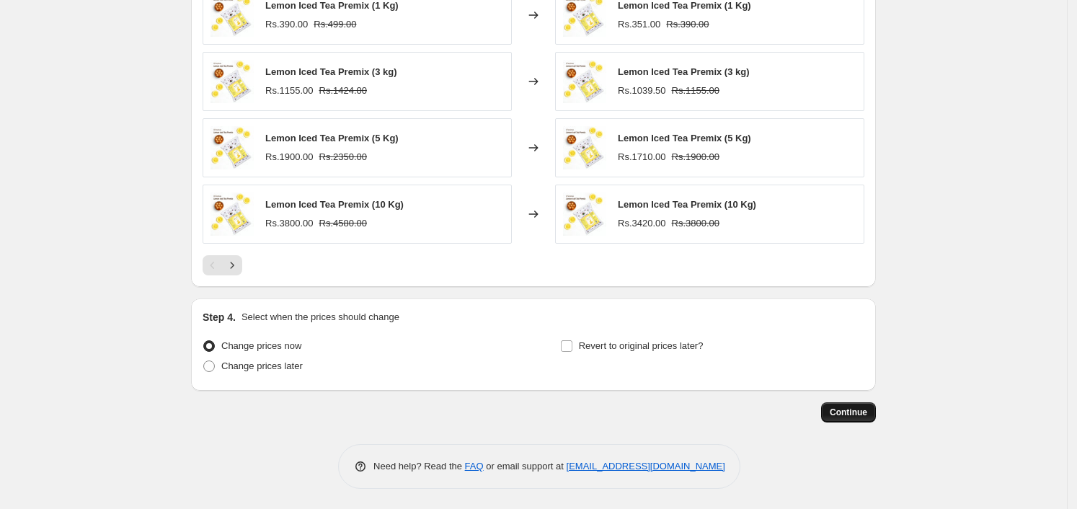
click at [843, 415] on span "Continue" at bounding box center [848, 412] width 37 height 12
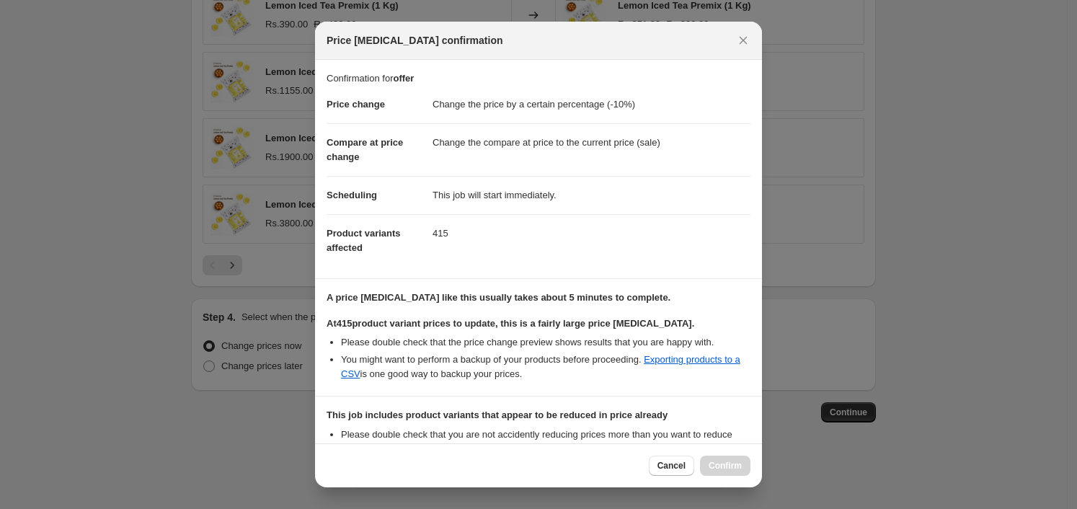
scroll to position [176, 0]
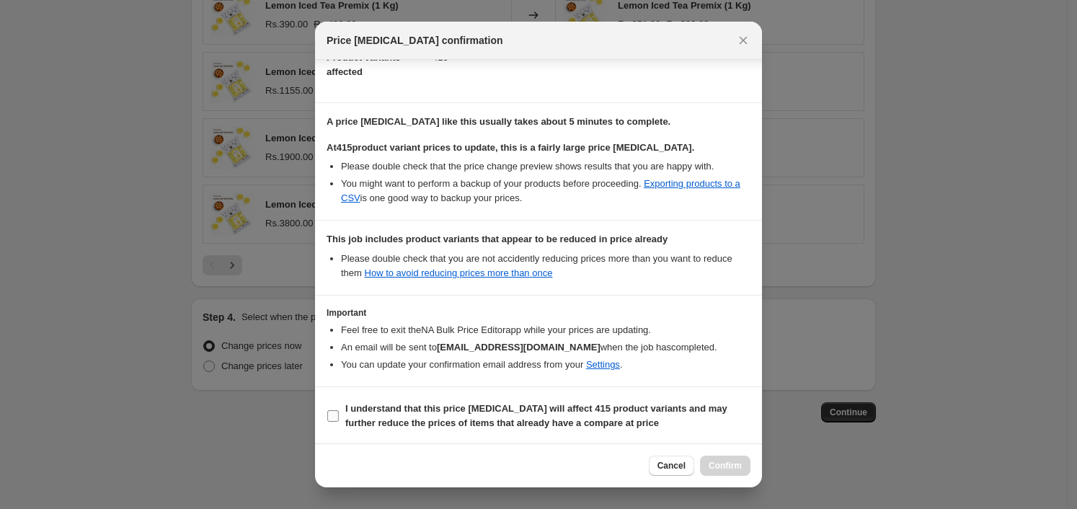
click at [494, 403] on b "I understand that this price change job will affect 415 product variants and ma…" at bounding box center [536, 415] width 382 height 25
click at [339, 410] on input "I understand that this price change job will affect 415 product variants and ma…" at bounding box center [333, 416] width 12 height 12
checkbox input "true"
click at [726, 461] on span "Confirm" at bounding box center [724, 466] width 33 height 12
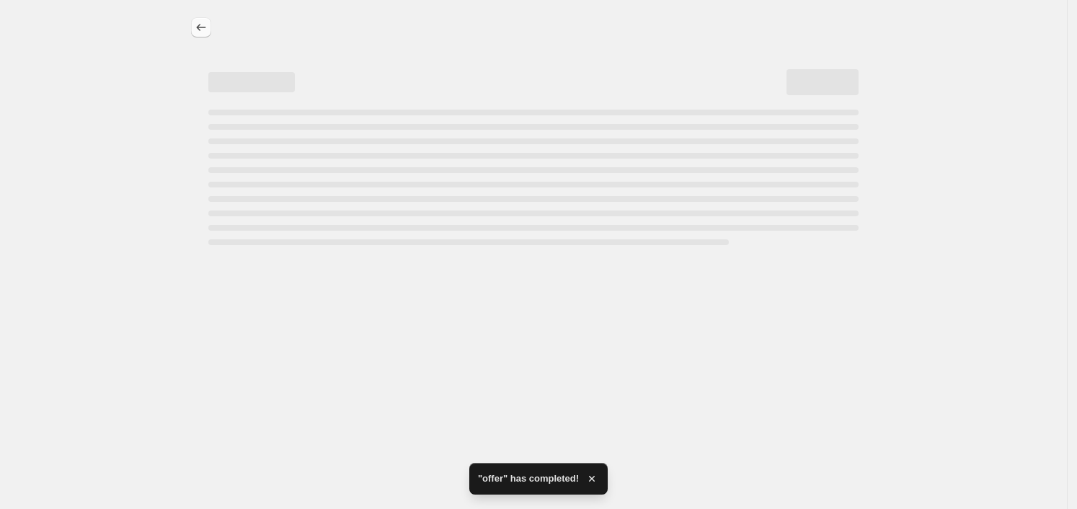
select select "percentage"
select select "collection"
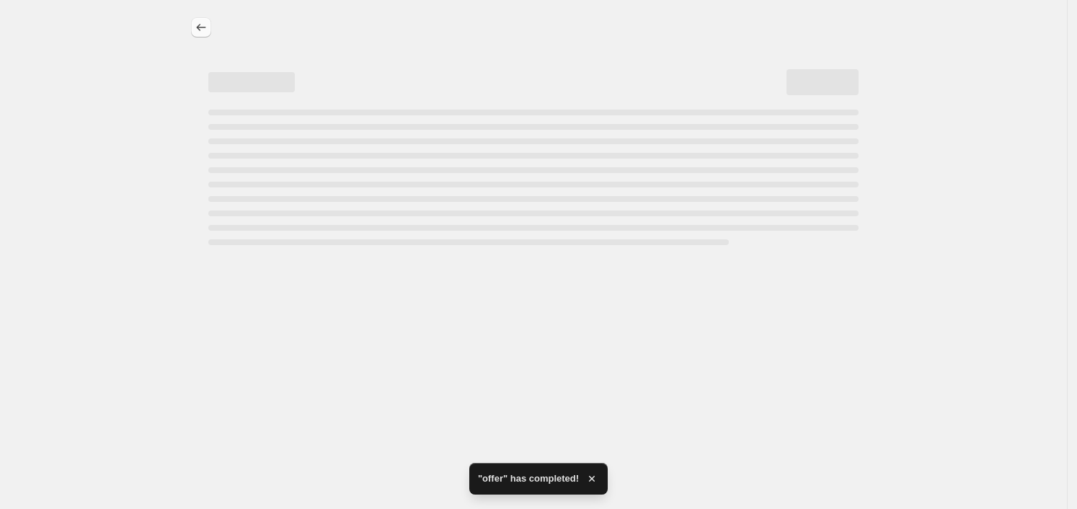
select select "collection"
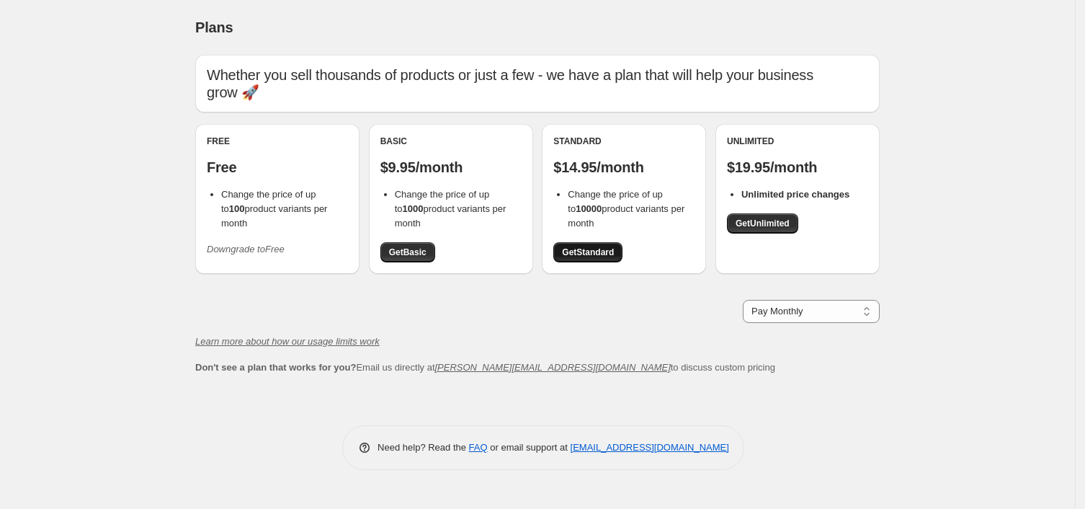
click at [591, 247] on span "Get Standard" at bounding box center [588, 252] width 52 height 12
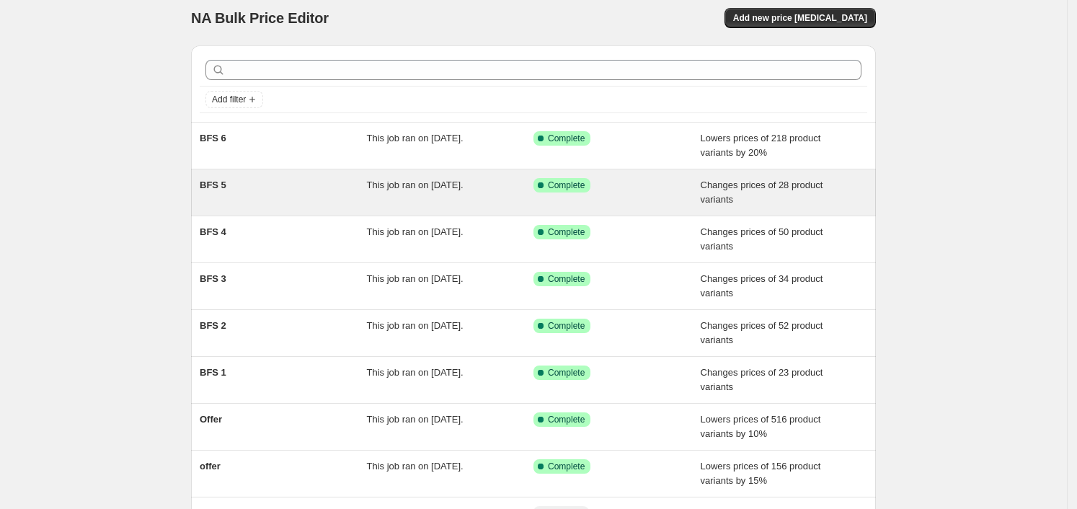
scroll to position [5, 0]
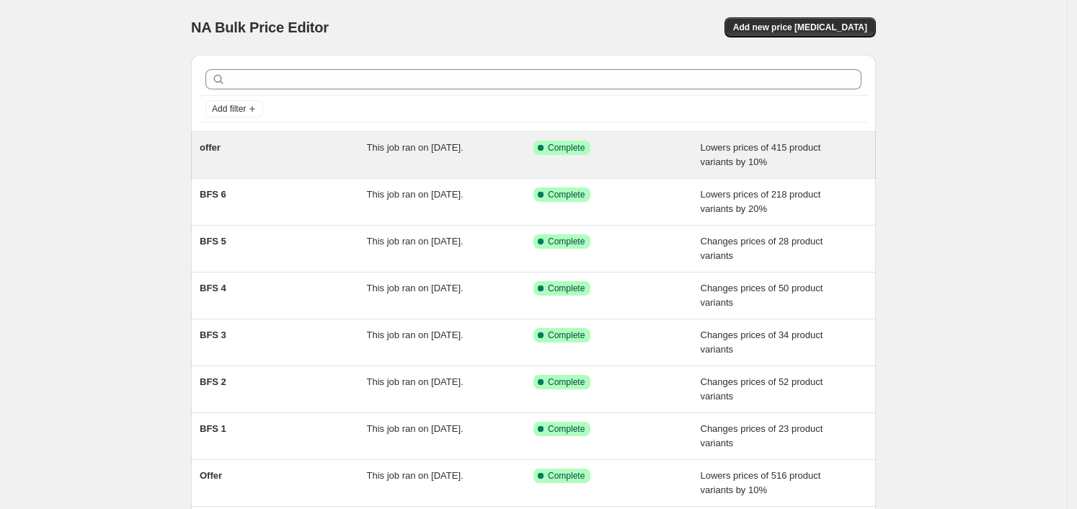
click at [364, 154] on div "offer" at bounding box center [283, 155] width 167 height 29
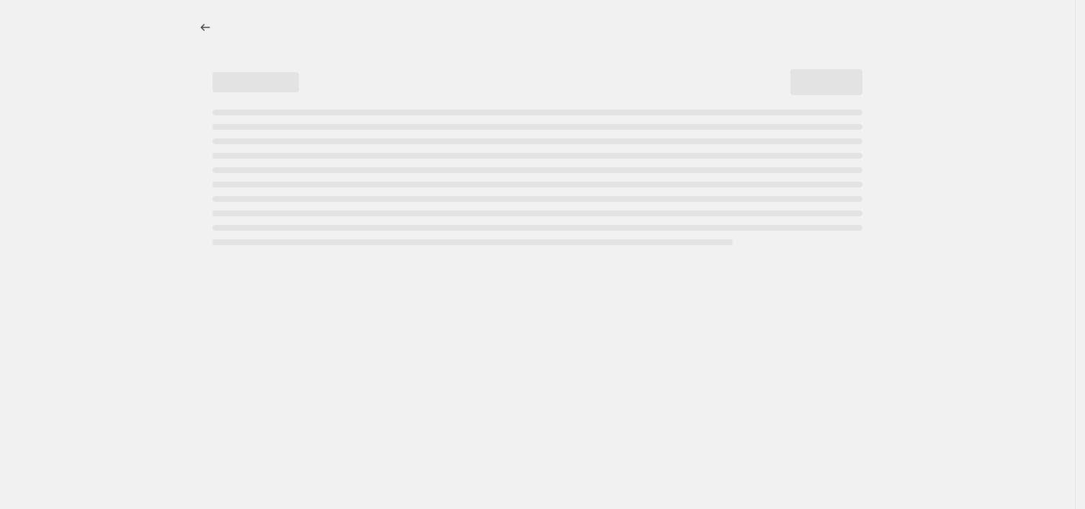
select select "percentage"
select select "collection"
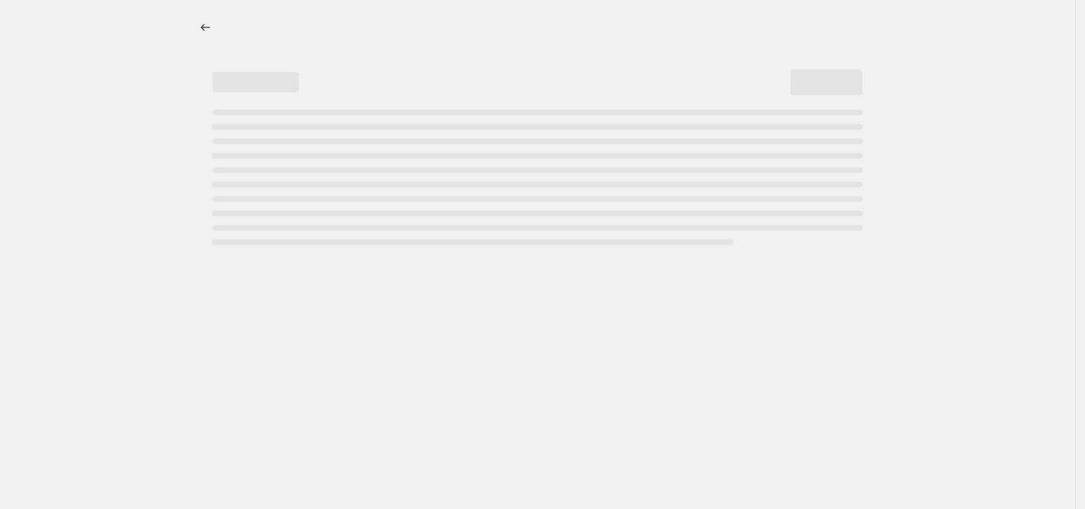
select select "collection"
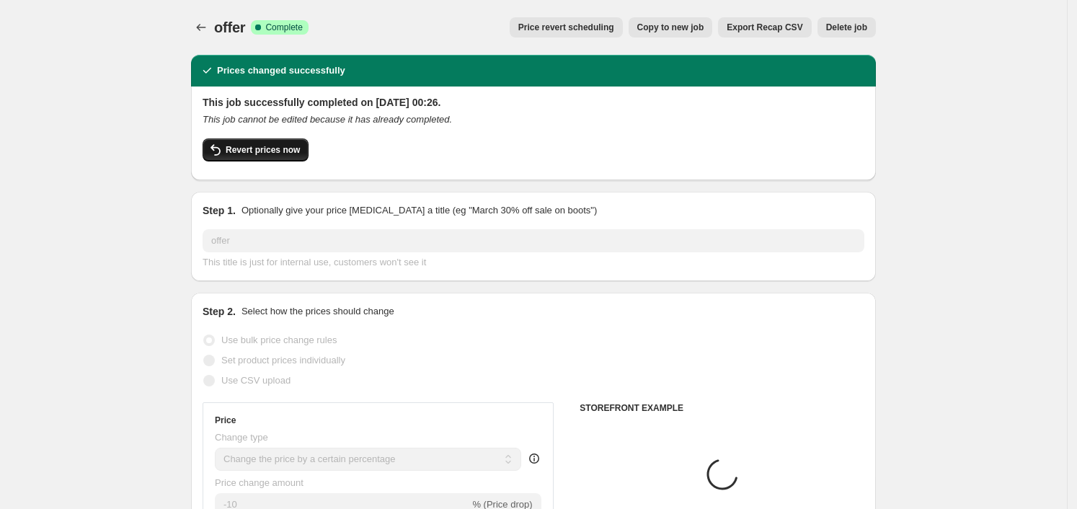
click at [274, 147] on span "Revert prices now" at bounding box center [263, 150] width 74 height 12
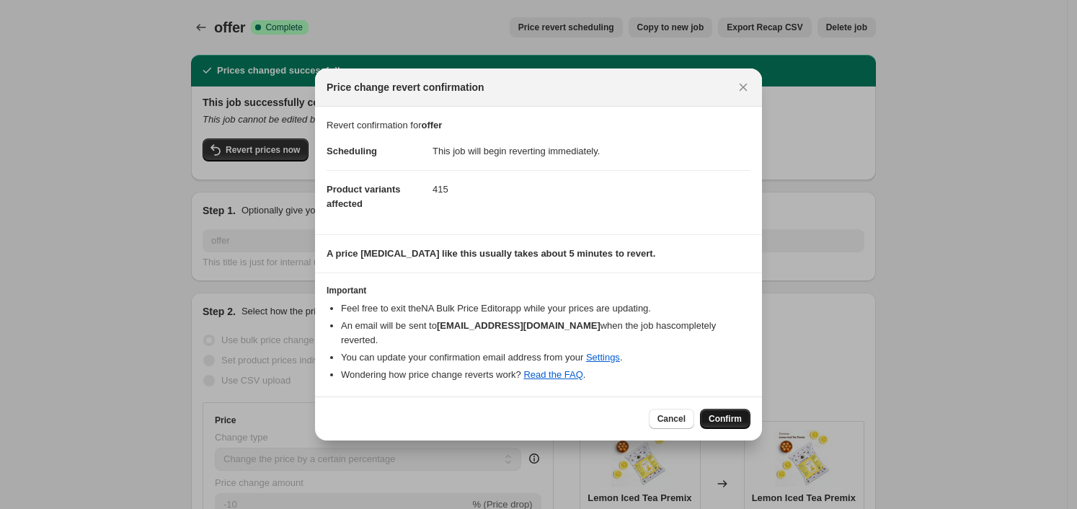
click at [735, 413] on span "Confirm" at bounding box center [724, 419] width 33 height 12
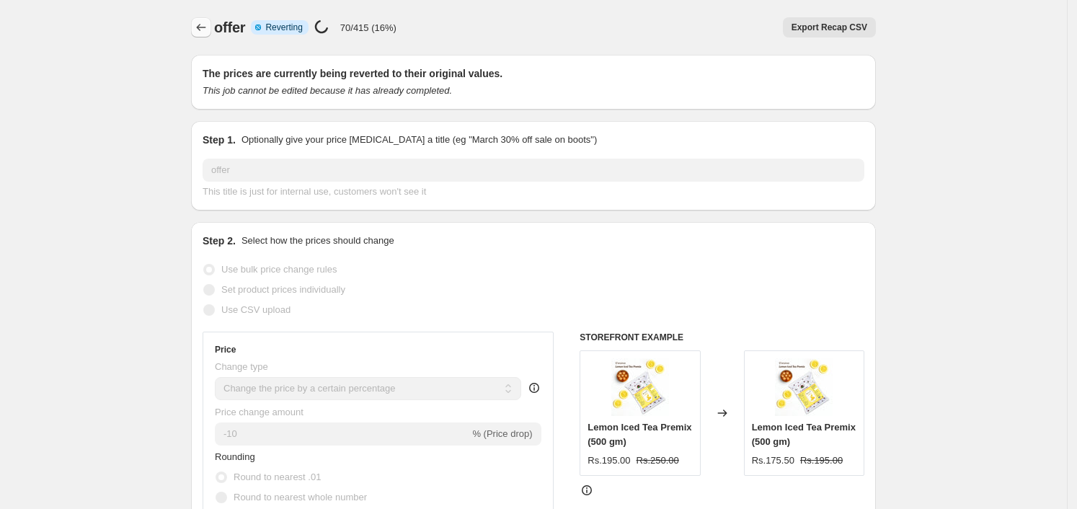
click at [203, 26] on icon "Price change jobs" at bounding box center [201, 27] width 14 height 14
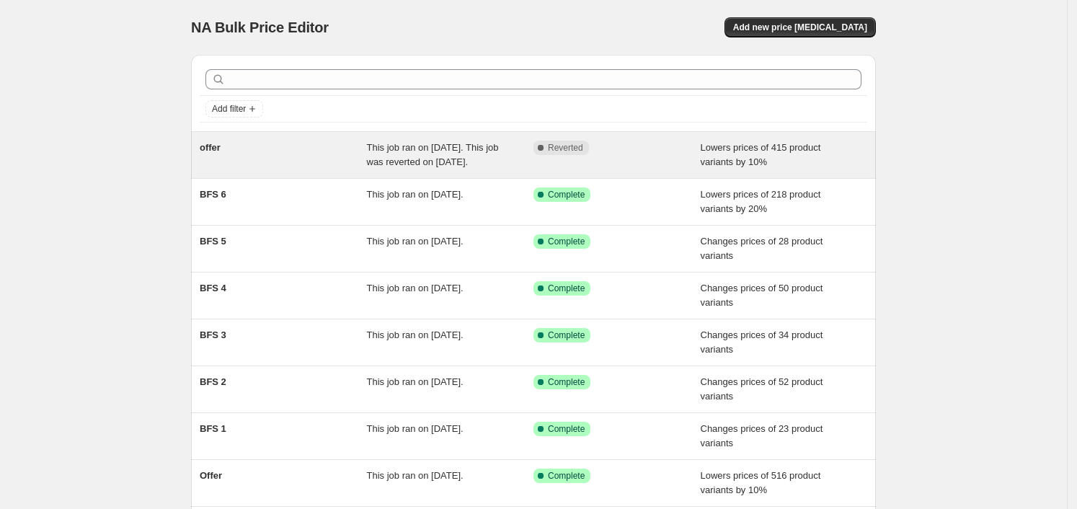
click at [324, 159] on div "offer" at bounding box center [283, 155] width 167 height 29
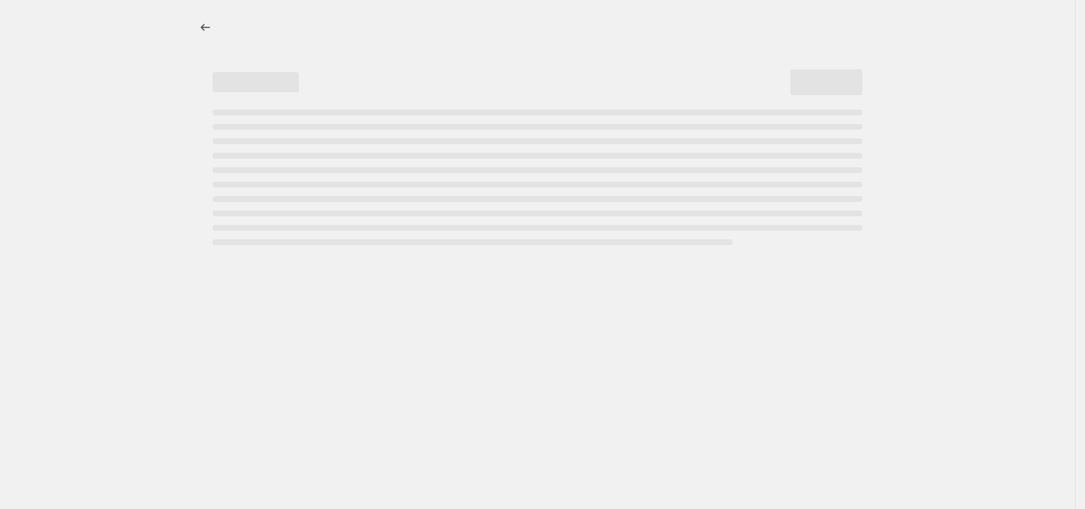
select select "percentage"
select select "collection"
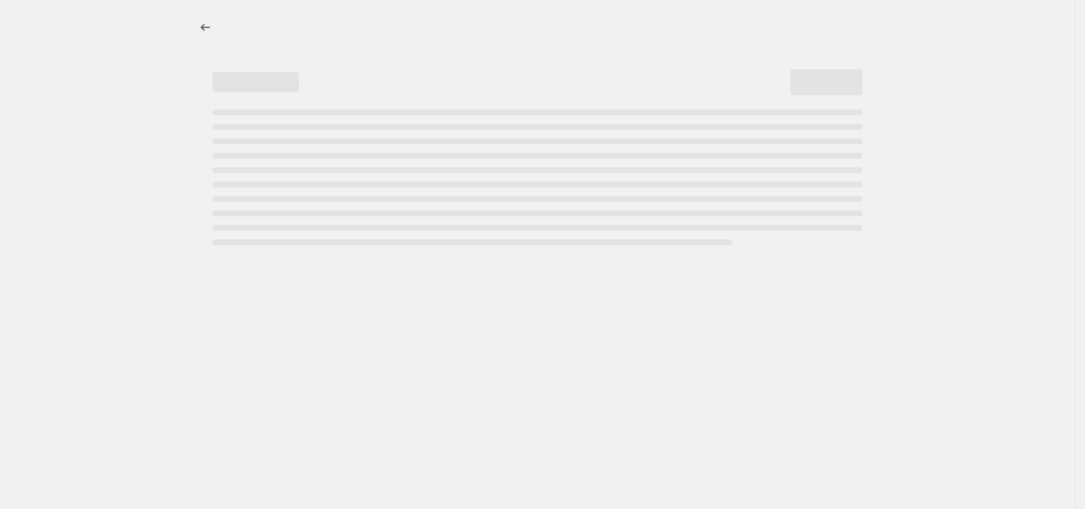
select select "collection"
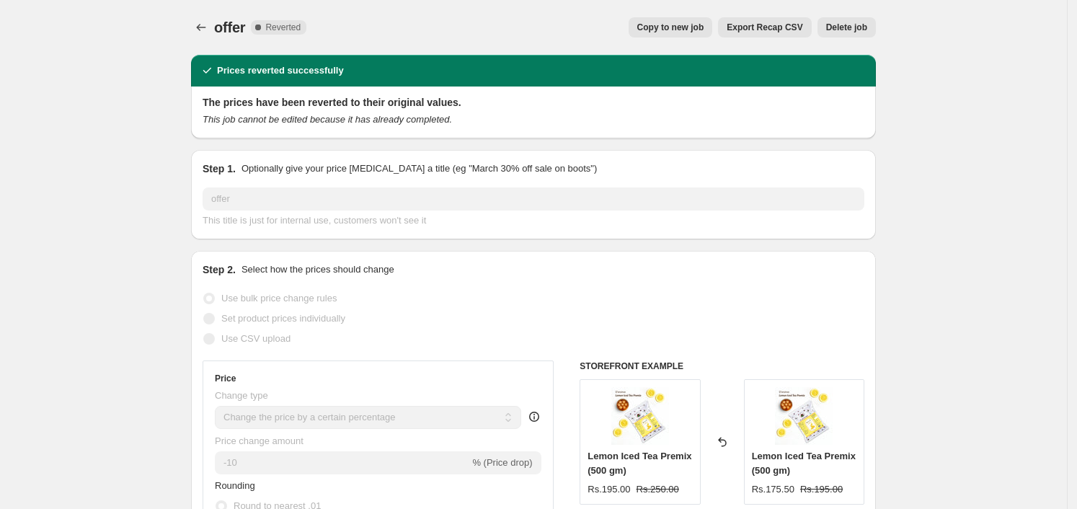
click at [839, 26] on span "Delete job" at bounding box center [846, 28] width 41 height 12
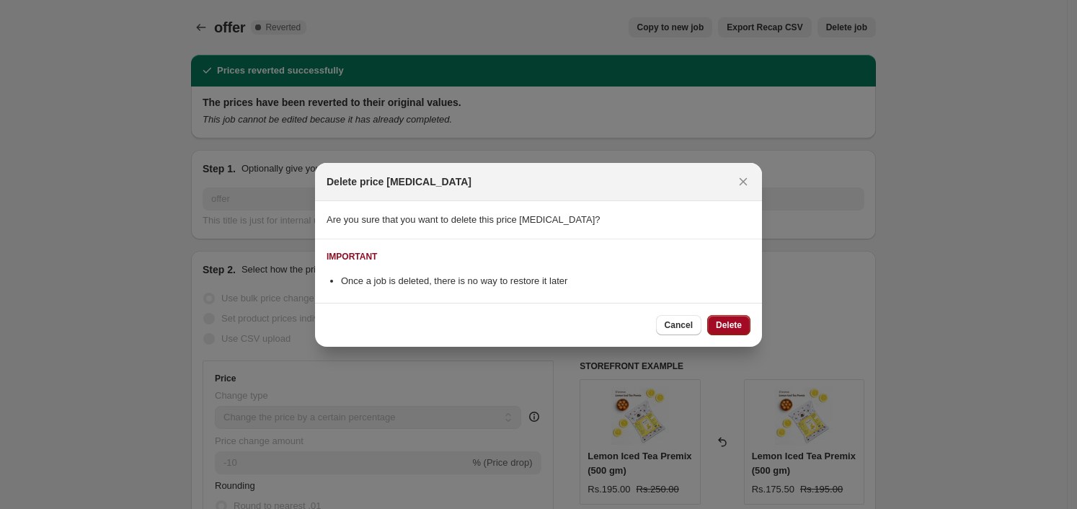
click at [719, 326] on span "Delete" at bounding box center [729, 325] width 26 height 12
